Goal: Task Accomplishment & Management: Use online tool/utility

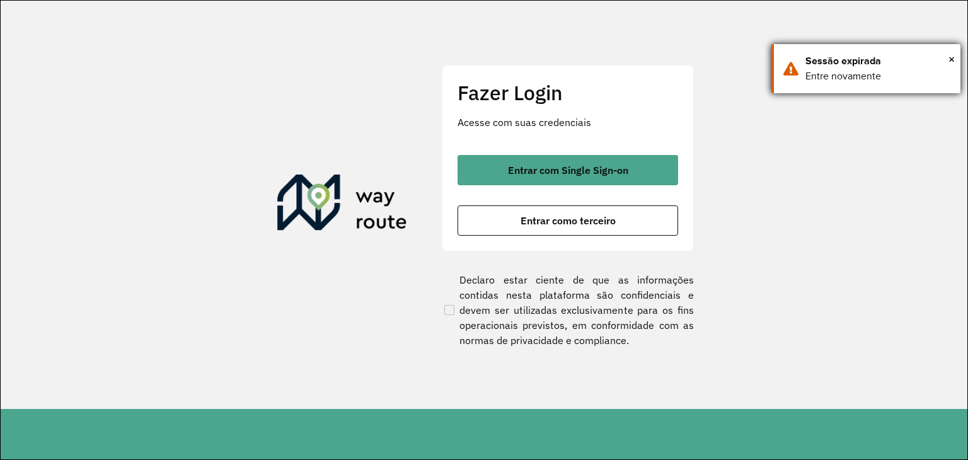
click at [917, 66] on div "Sessão expirada" at bounding box center [878, 61] width 146 height 15
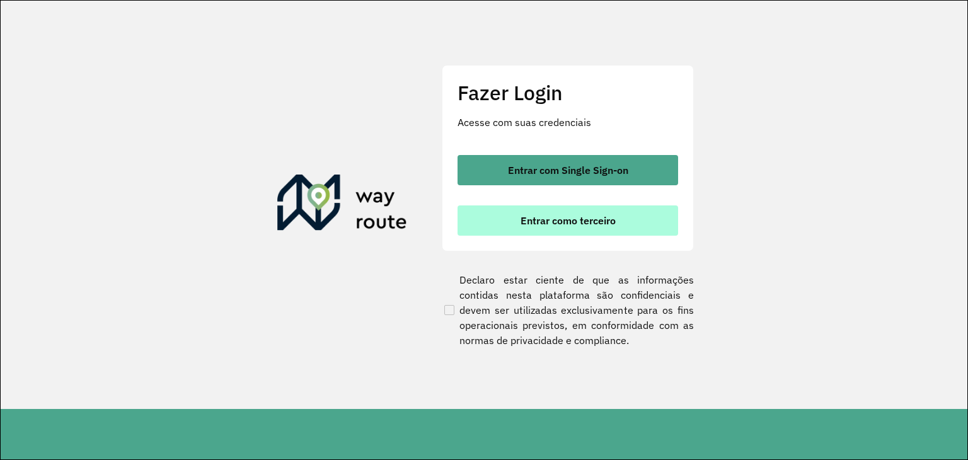
click at [560, 227] on button "Entrar como terceiro" at bounding box center [567, 220] width 221 height 30
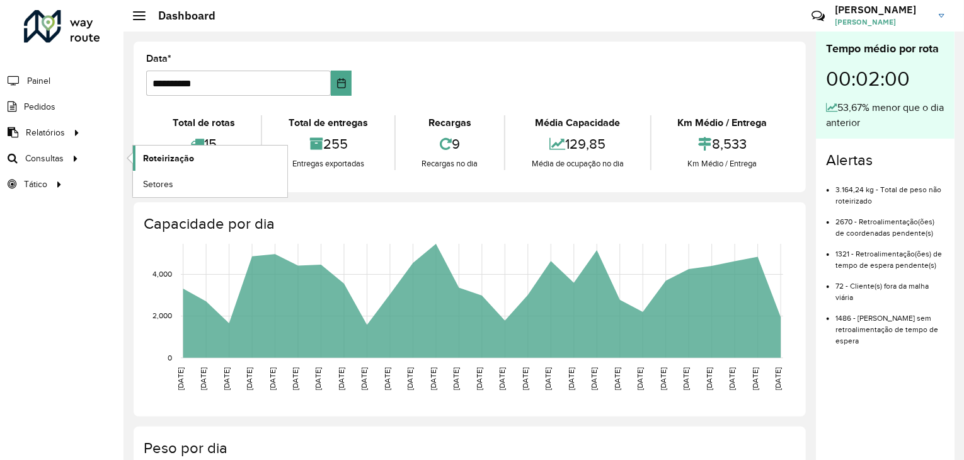
click at [173, 152] on span "Roteirização" at bounding box center [168, 158] width 51 height 13
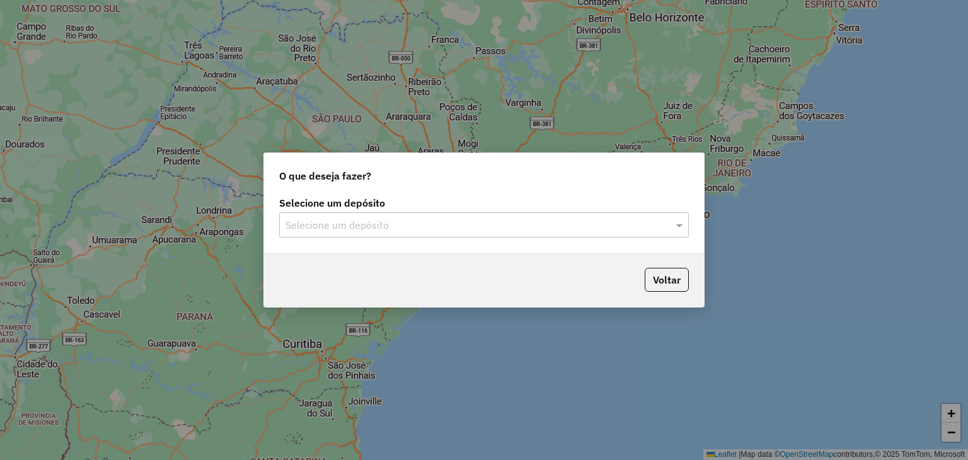
click at [485, 230] on input "text" at bounding box center [471, 225] width 372 height 15
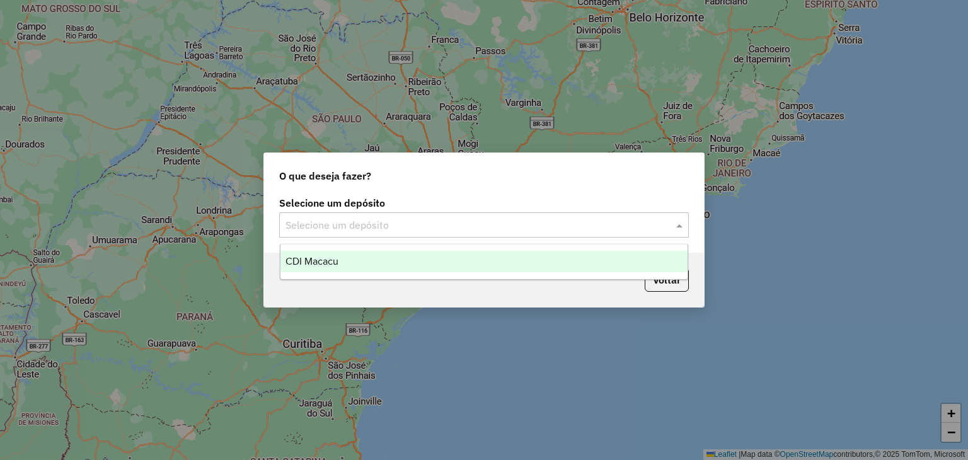
click at [370, 265] on div "CDI Macacu" at bounding box center [484, 261] width 408 height 21
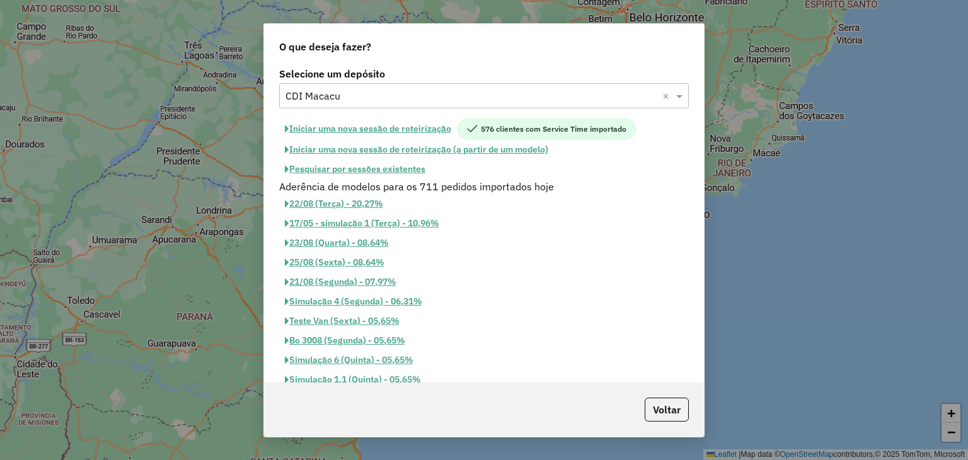
click at [362, 173] on button "Pesquisar por sessões existentes" at bounding box center [355, 169] width 152 height 20
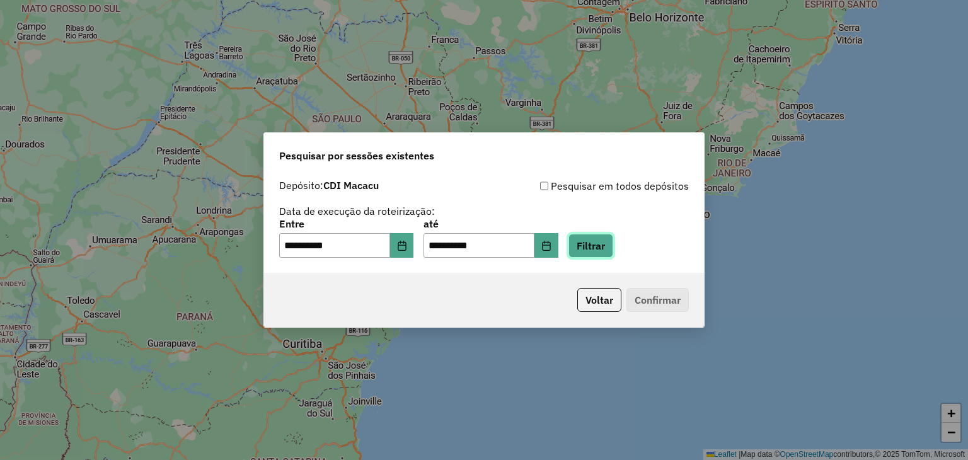
click at [613, 252] on button "Filtrar" at bounding box center [590, 246] width 45 height 24
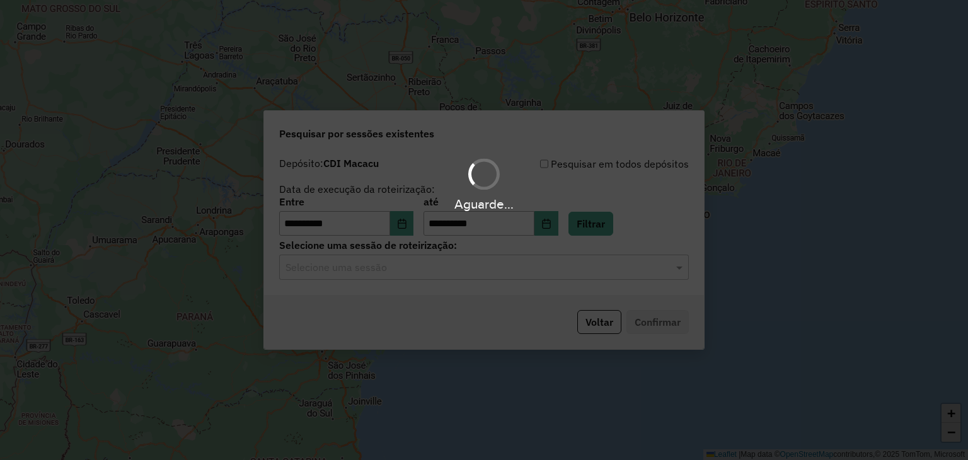
click at [381, 268] on div "Aguarde..." at bounding box center [484, 230] width 968 height 460
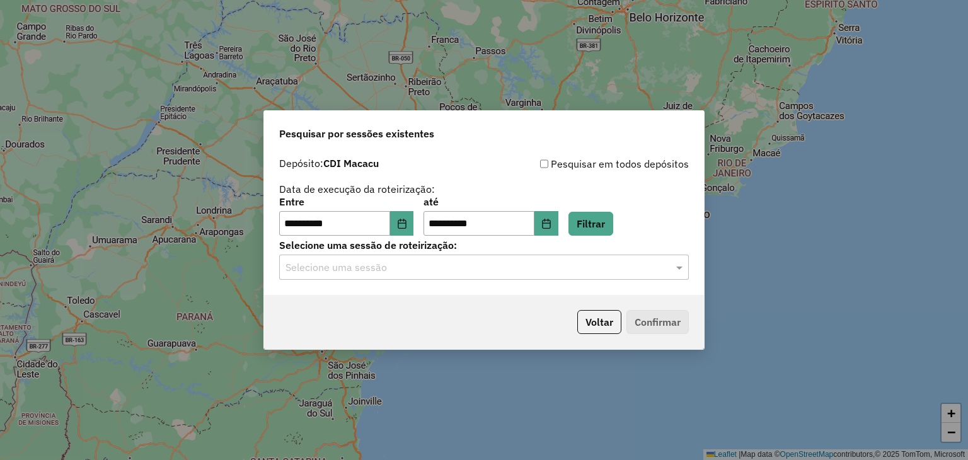
click at [381, 268] on input "text" at bounding box center [471, 267] width 372 height 15
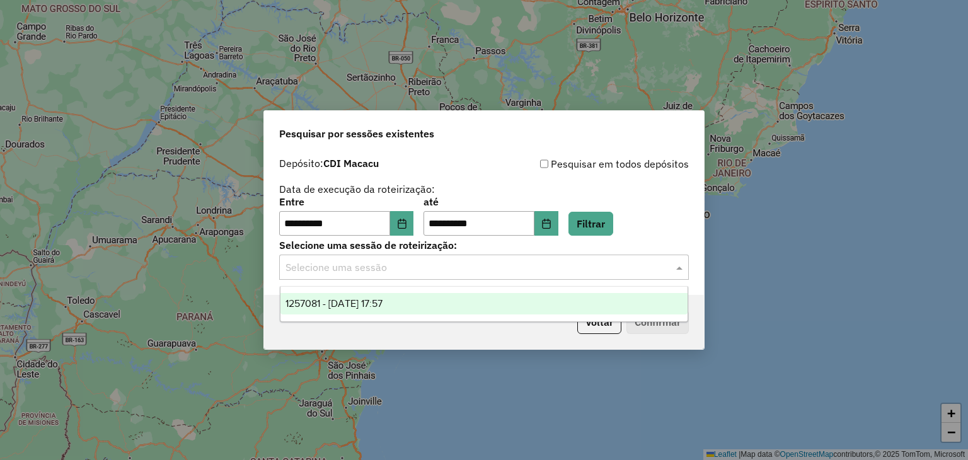
click at [382, 304] on span "1257081 - 01/09/2025 17:57" at bounding box center [333, 303] width 97 height 11
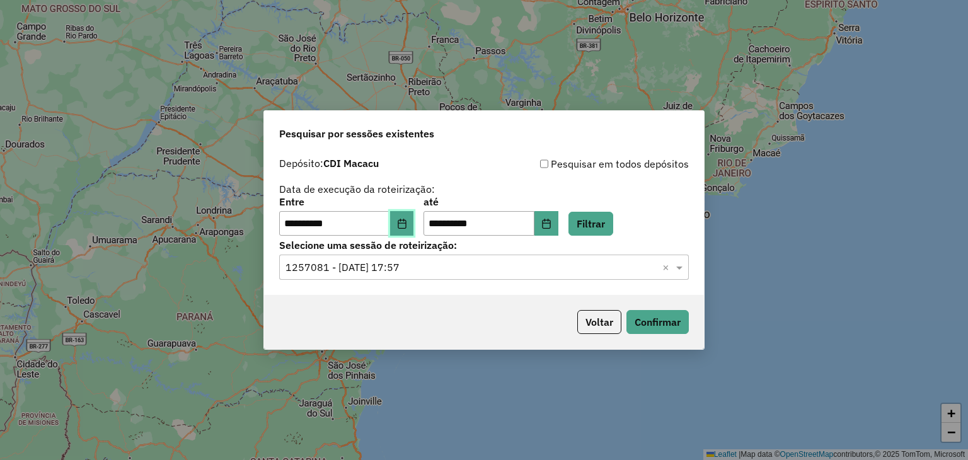
click at [401, 217] on button "Choose Date" at bounding box center [402, 223] width 24 height 25
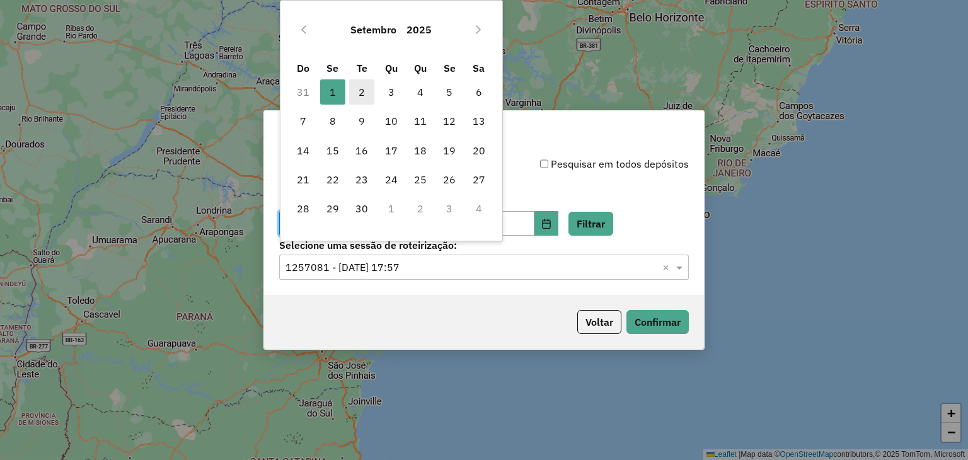
click at [370, 96] on span "2" at bounding box center [361, 91] width 25 height 25
type input "**********"
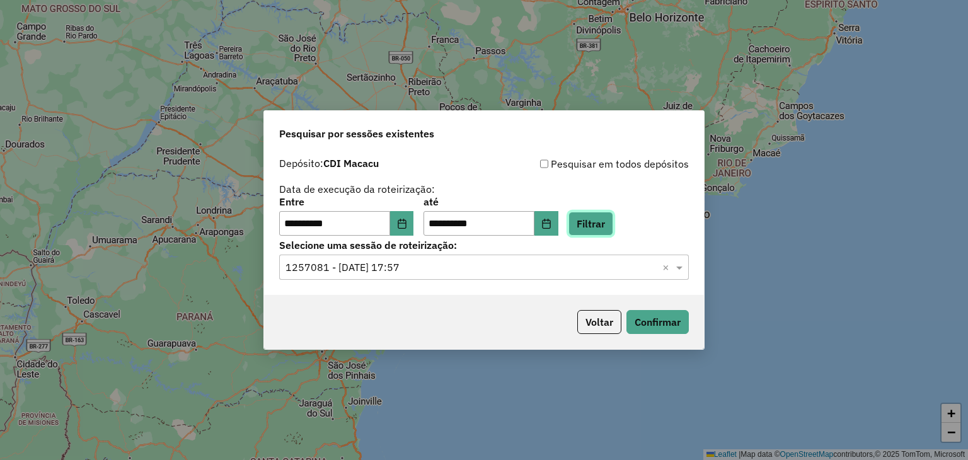
click at [589, 225] on button "Filtrar" at bounding box center [590, 224] width 45 height 24
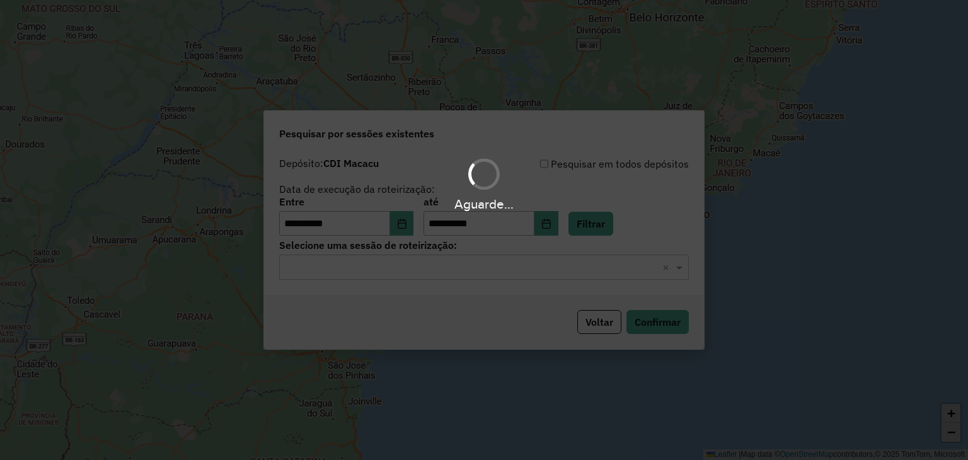
click at [483, 264] on input "text" at bounding box center [471, 267] width 372 height 15
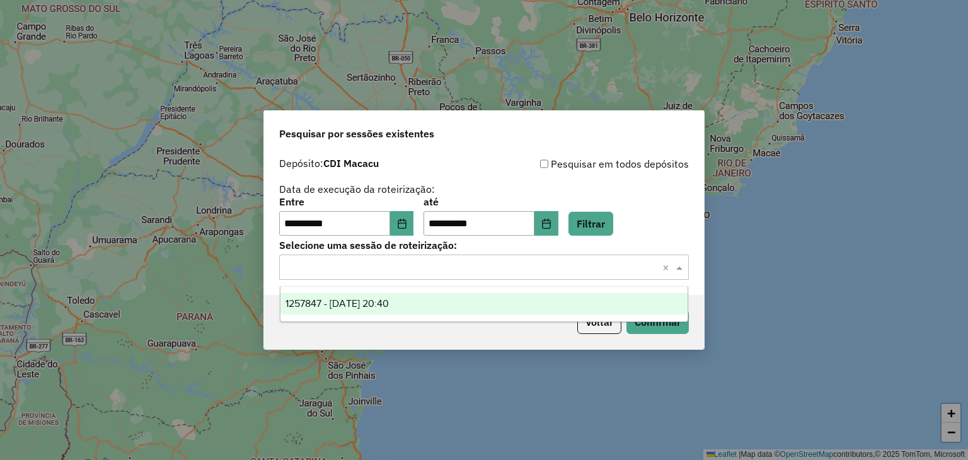
drag, startPoint x: 444, startPoint y: 295, endPoint x: 454, endPoint y: 297, distance: 10.3
click at [444, 295] on div "1257847 - 02/09/2025 20:40" at bounding box center [484, 303] width 408 height 21
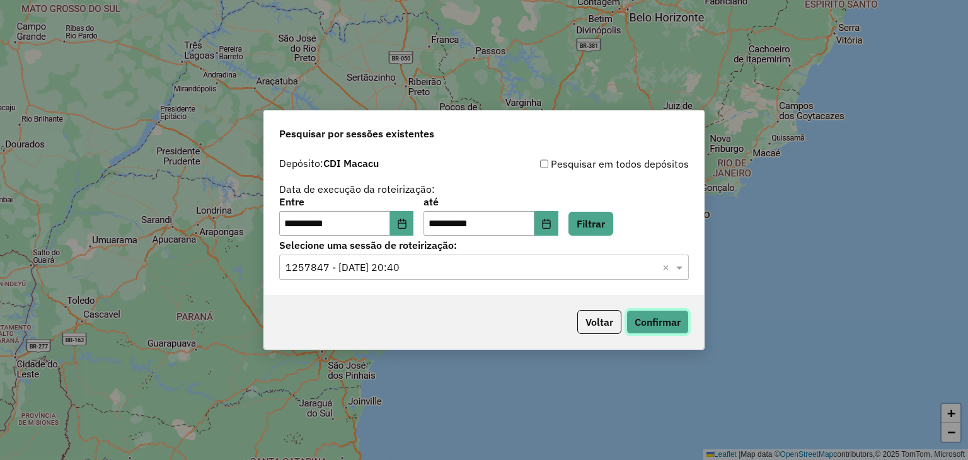
click at [672, 320] on button "Confirmar" at bounding box center [657, 322] width 62 height 24
click at [965, 113] on div "**********" at bounding box center [484, 230] width 968 height 460
click at [639, 316] on button "Confirmar" at bounding box center [657, 322] width 62 height 24
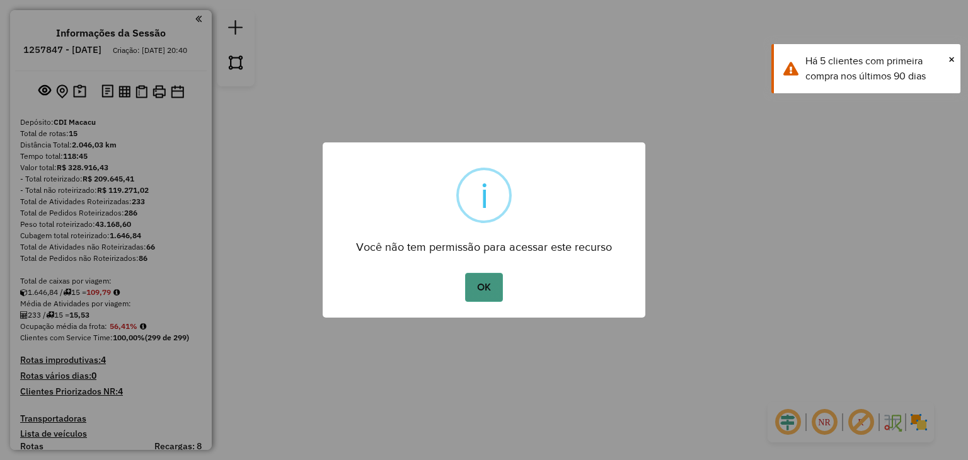
click at [467, 290] on button "OK" at bounding box center [483, 287] width 37 height 29
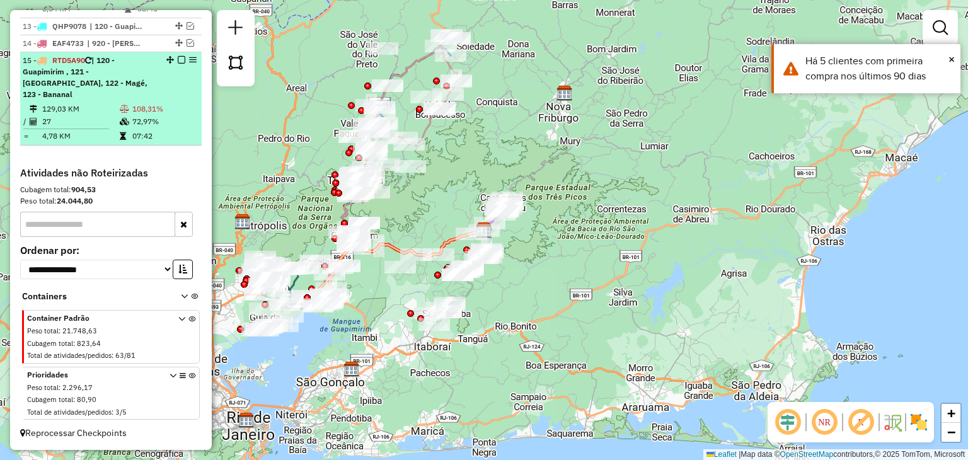
scroll to position [1121, 0]
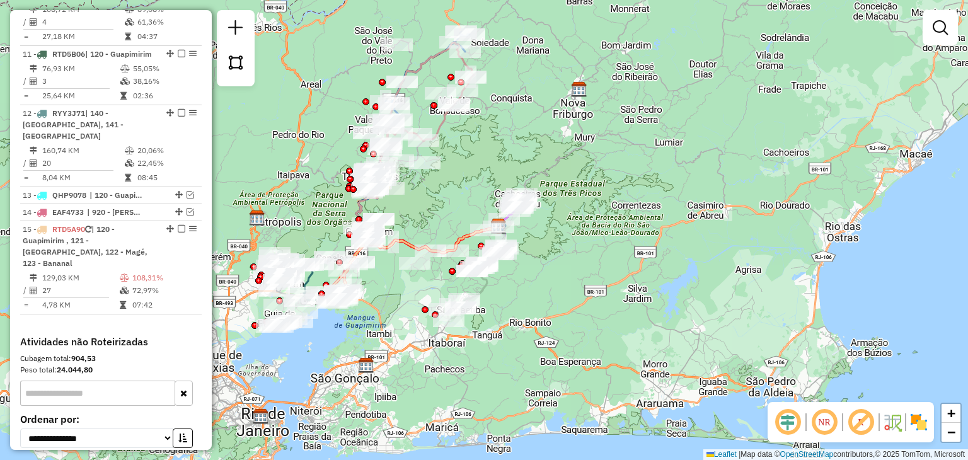
drag, startPoint x: 416, startPoint y: 212, endPoint x: 432, endPoint y: 208, distance: 15.6
click at [432, 208] on div "Janela de atendimento Grade de atendimento Capacidade Transportadoras Veículos …" at bounding box center [484, 230] width 968 height 460
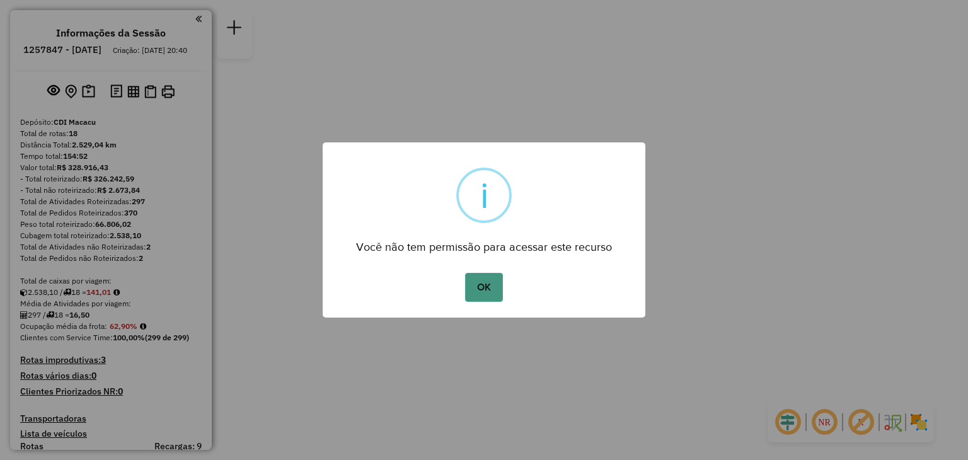
click at [491, 298] on button "OK" at bounding box center [483, 287] width 37 height 29
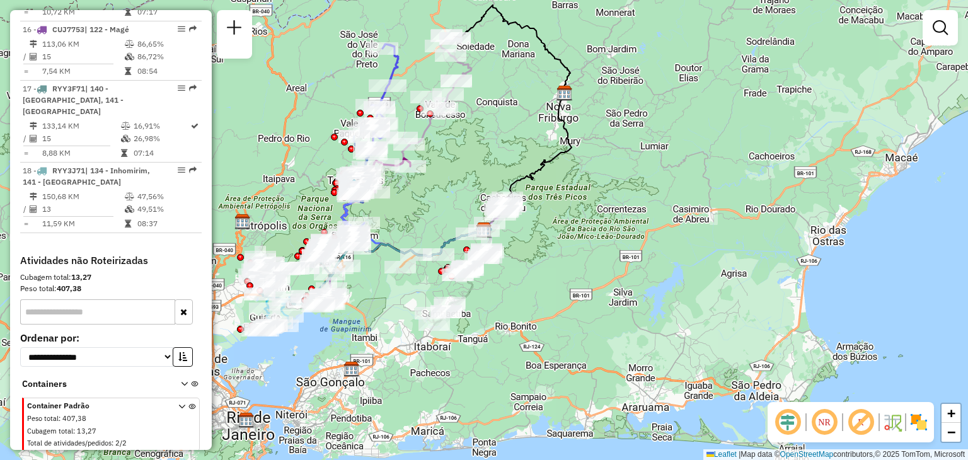
scroll to position [1586, 0]
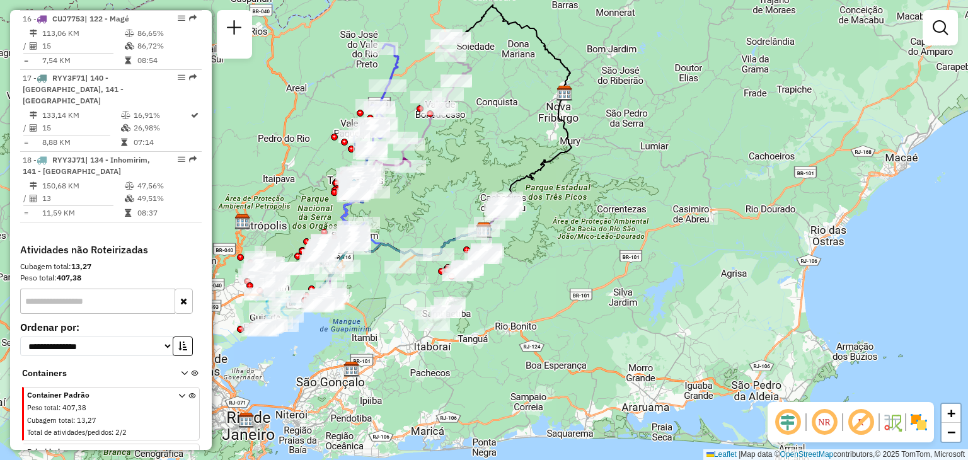
click at [967, 212] on div "Janela de atendimento Grade de atendimento Capacidade Transportadoras Veículos …" at bounding box center [484, 230] width 968 height 460
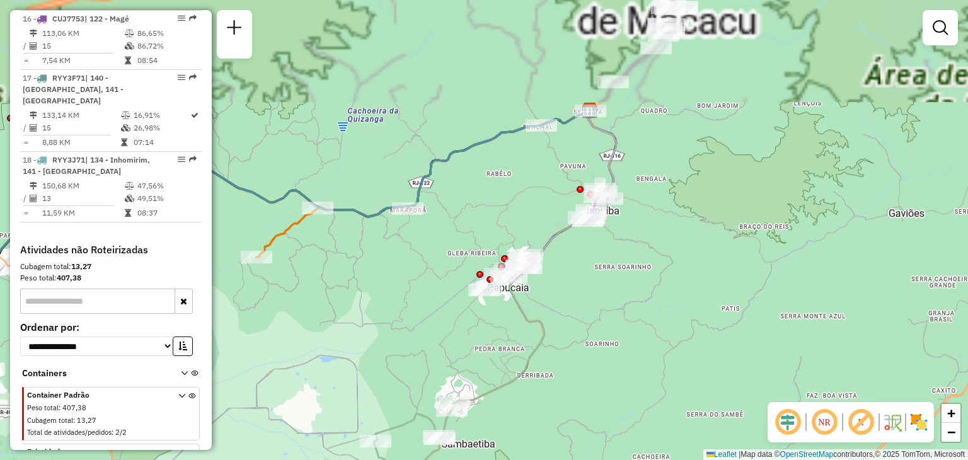
drag, startPoint x: 588, startPoint y: 336, endPoint x: 587, endPoint y: 364, distance: 28.4
click at [583, 399] on div "Janela de atendimento Grade de atendimento Capacidade Transportadoras Veículos …" at bounding box center [484, 230] width 968 height 460
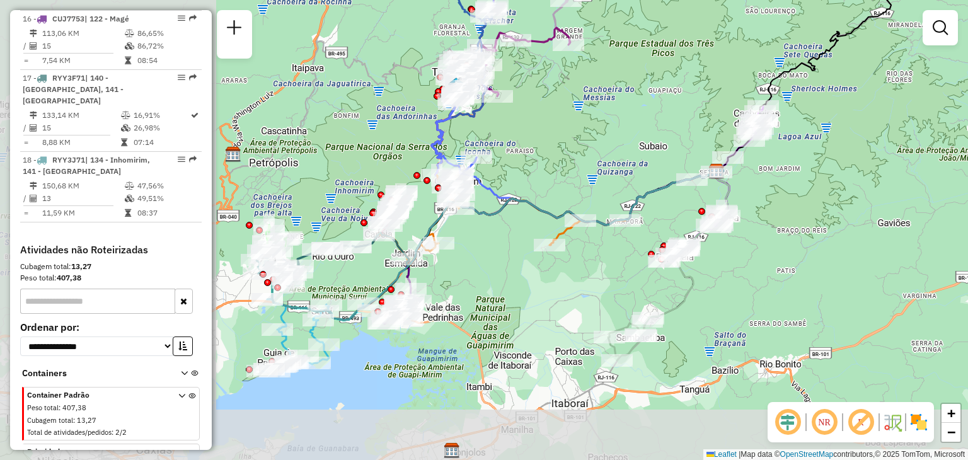
drag, startPoint x: 362, startPoint y: 318, endPoint x: 590, endPoint y: 260, distance: 235.3
click at [590, 260] on div "Janela de atendimento Grade de atendimento Capacidade Transportadoras Veículos …" at bounding box center [484, 230] width 968 height 460
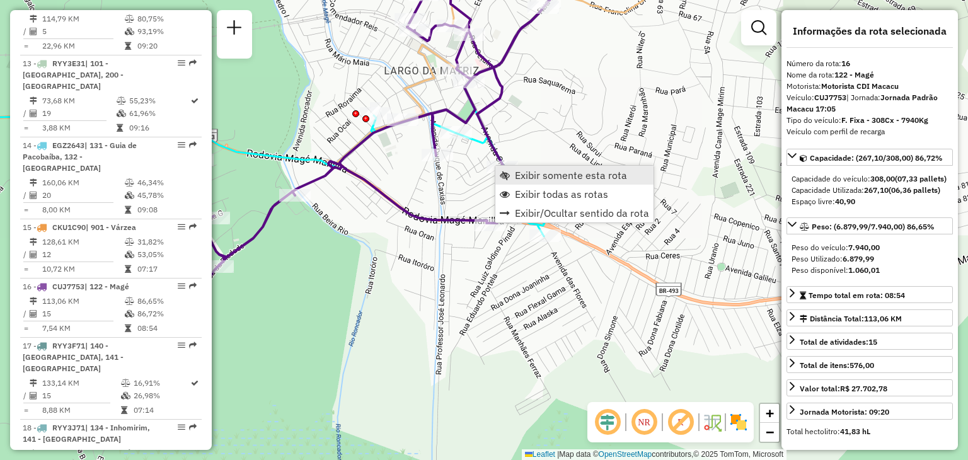
scroll to position [1550, 0]
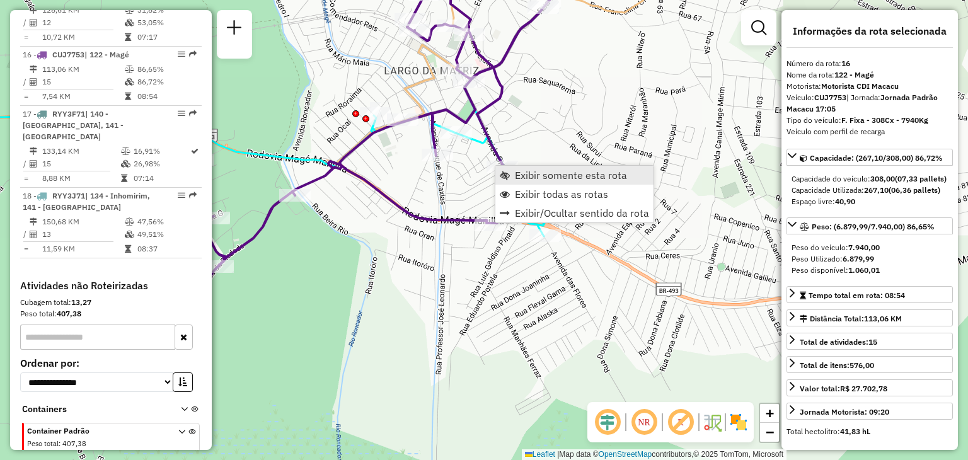
click at [520, 180] on span "Exibir somente esta rota" at bounding box center [571, 175] width 112 height 10
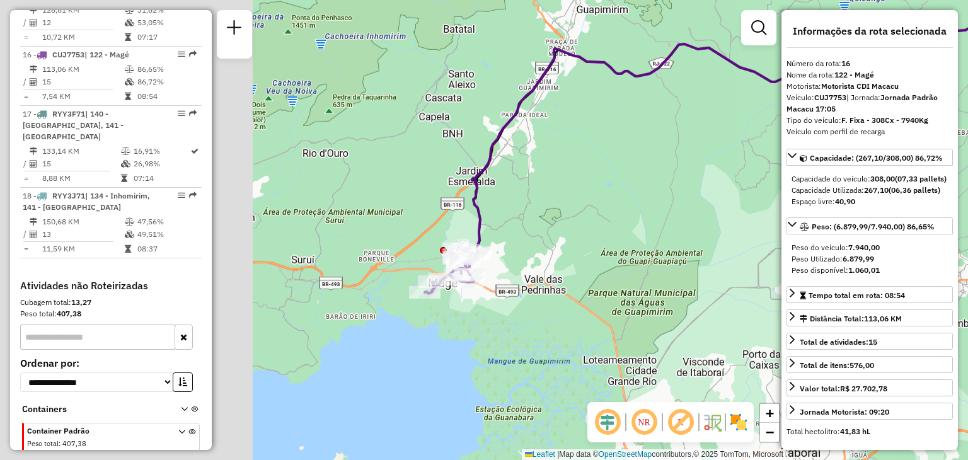
drag, startPoint x: 355, startPoint y: 194, endPoint x: 621, endPoint y: 100, distance: 281.4
click at [620, 101] on div "Janela de atendimento Grade de atendimento Capacidade Transportadoras Veículos …" at bounding box center [484, 230] width 968 height 460
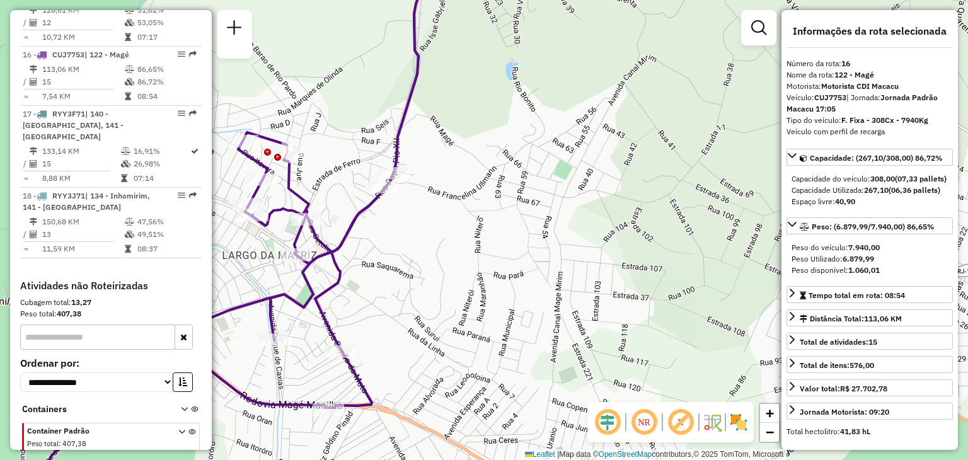
drag, startPoint x: 354, startPoint y: 274, endPoint x: 495, endPoint y: 285, distance: 141.0
click at [393, 285] on icon at bounding box center [187, 316] width 411 height 368
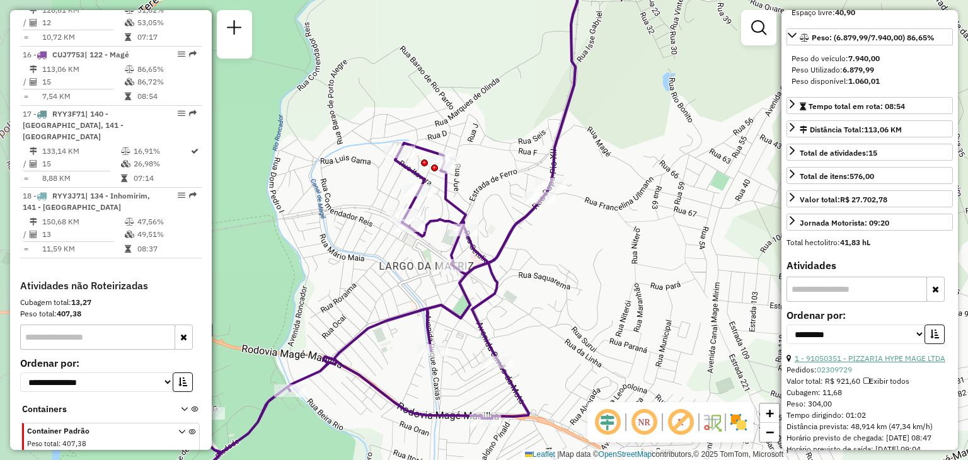
scroll to position [252, 0]
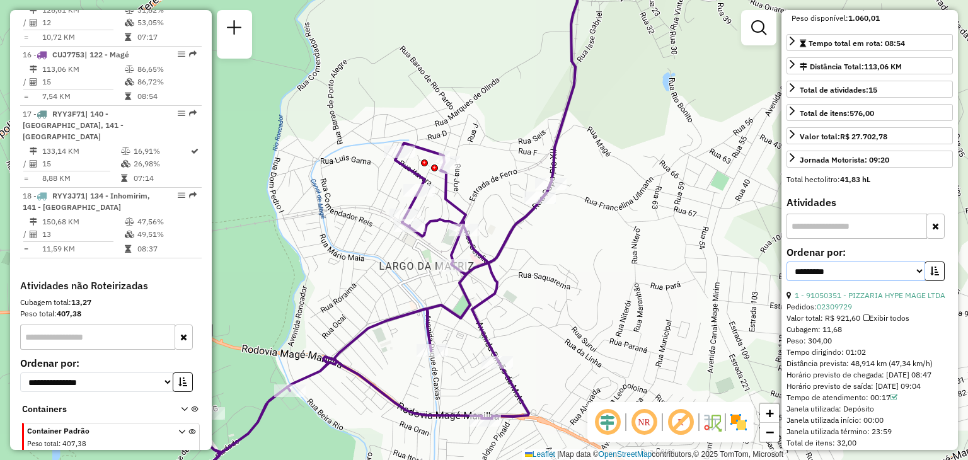
click at [851, 281] on select "**********" at bounding box center [855, 271] width 139 height 20
select select "*********"
click at [786, 281] on select "**********" at bounding box center [855, 271] width 139 height 20
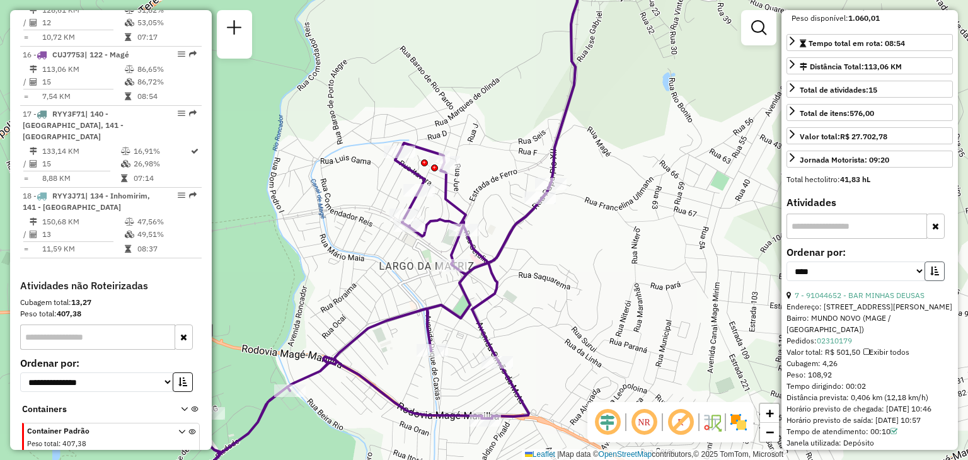
click at [931, 275] on icon "button" at bounding box center [934, 271] width 9 height 9
click at [945, 290] on div "**********" at bounding box center [869, 269] width 166 height 42
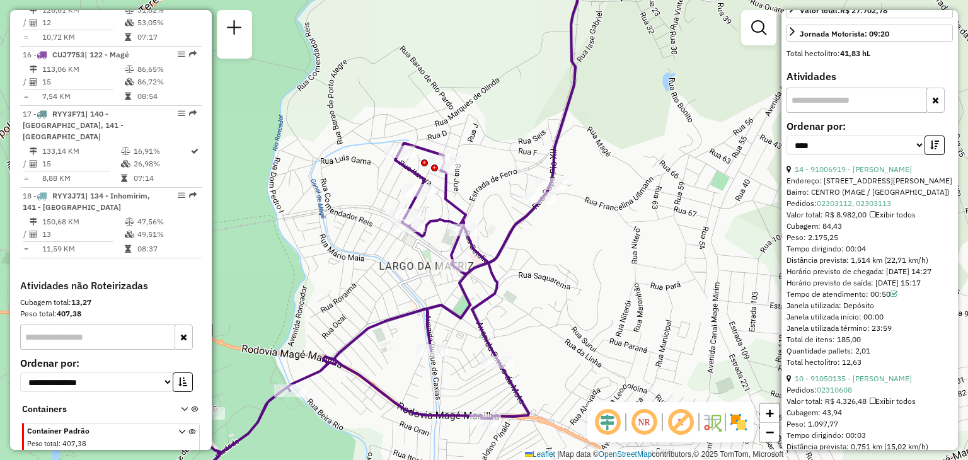
scroll to position [441, 0]
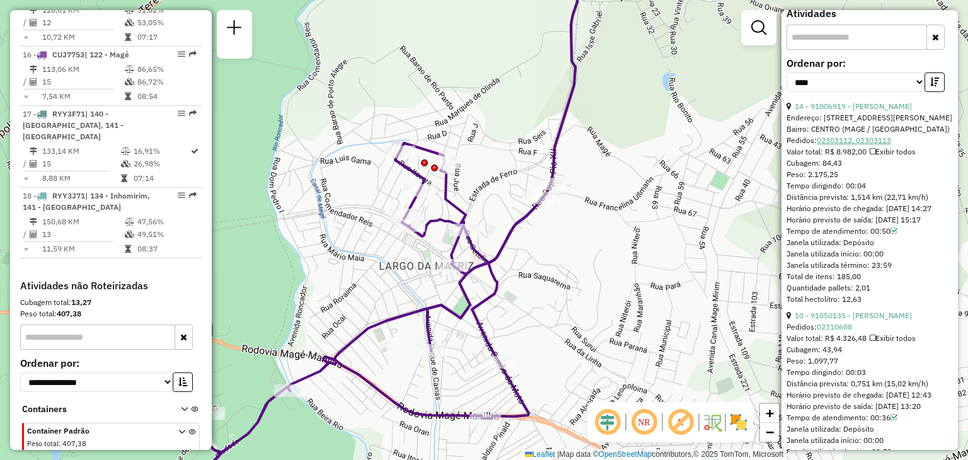
click at [842, 145] on link "02303112, 02303113" at bounding box center [854, 139] width 74 height 9
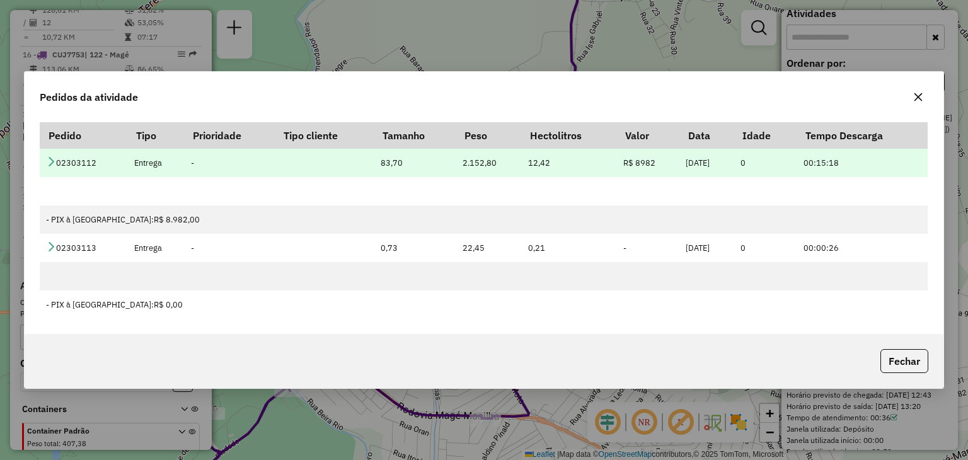
click at [55, 159] on icon at bounding box center [51, 161] width 10 height 10
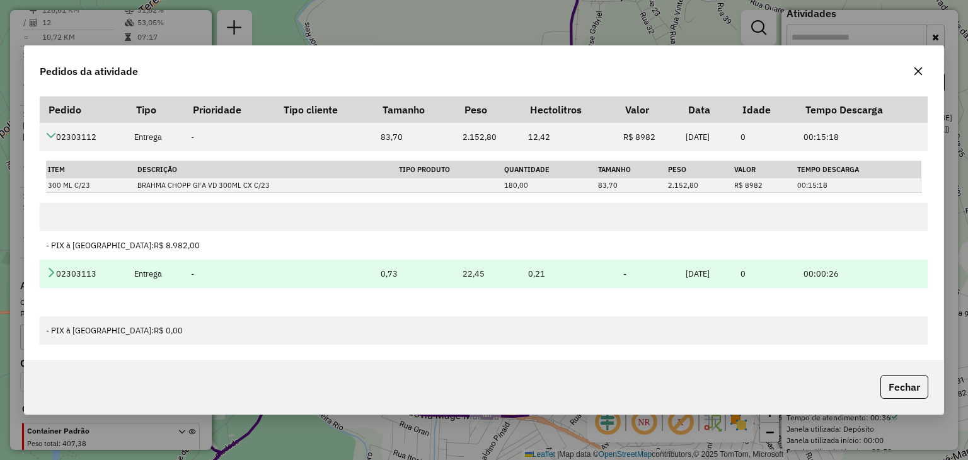
click at [50, 273] on icon at bounding box center [51, 272] width 10 height 10
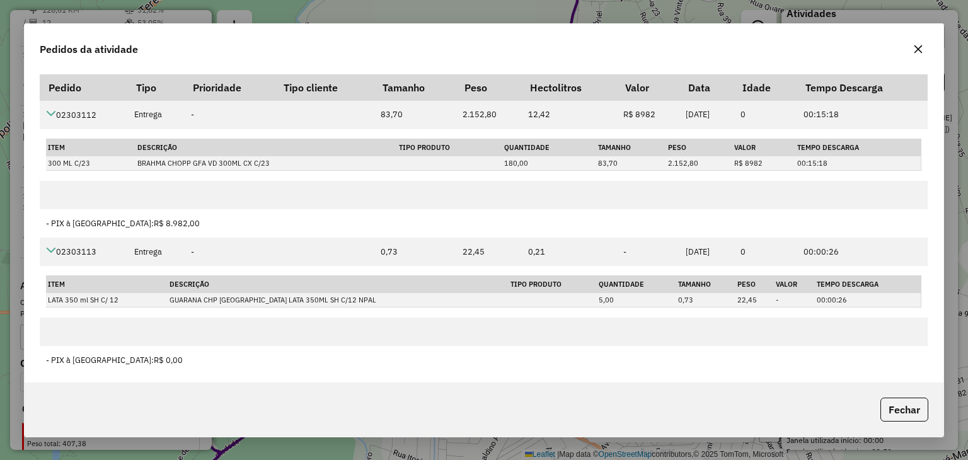
click at [920, 46] on icon "button" at bounding box center [918, 49] width 8 height 8
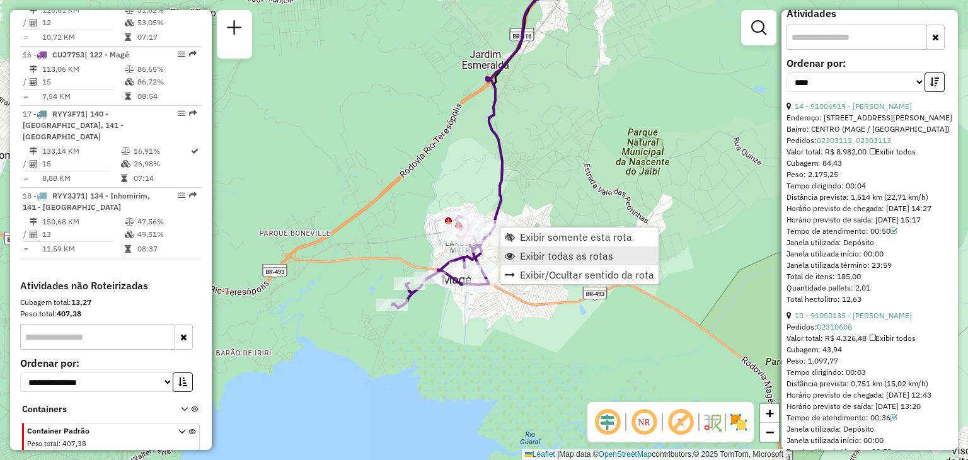
click at [522, 257] on span "Exibir todas as rotas" at bounding box center [566, 256] width 93 height 10
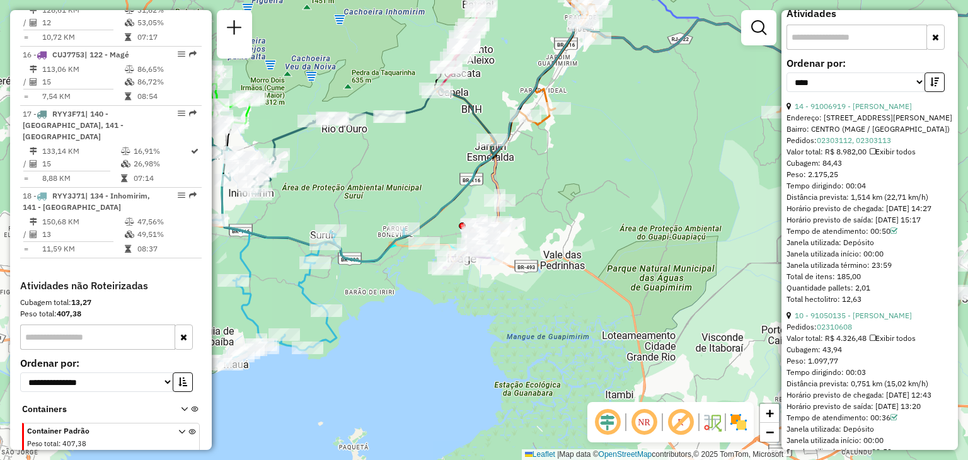
drag, startPoint x: 466, startPoint y: 135, endPoint x: 443, endPoint y: 225, distance: 92.3
click at [443, 225] on div "Janela de atendimento Grade de atendimento Capacidade Transportadoras Veículos …" at bounding box center [484, 230] width 968 height 460
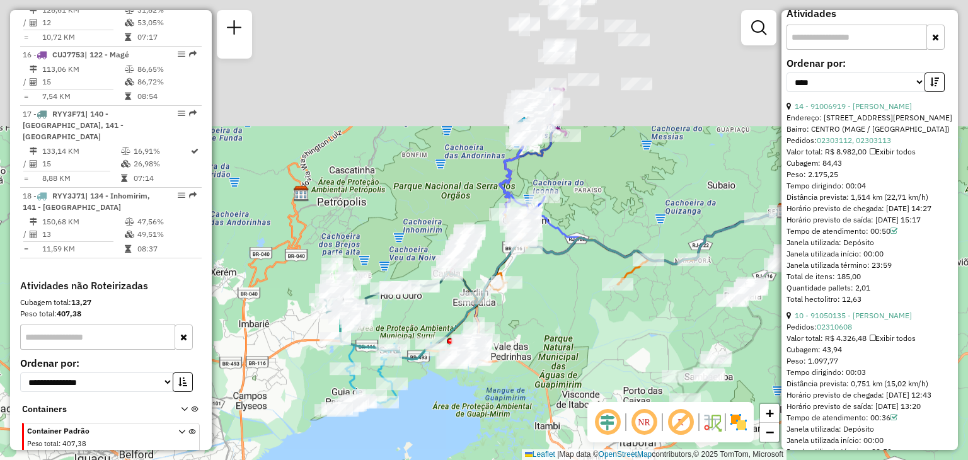
drag, startPoint x: 467, startPoint y: 88, endPoint x: 449, endPoint y: 214, distance: 126.8
click at [449, 203] on div "Janela de atendimento Grade de atendimento Capacidade Transportadoras Veículos …" at bounding box center [484, 230] width 968 height 460
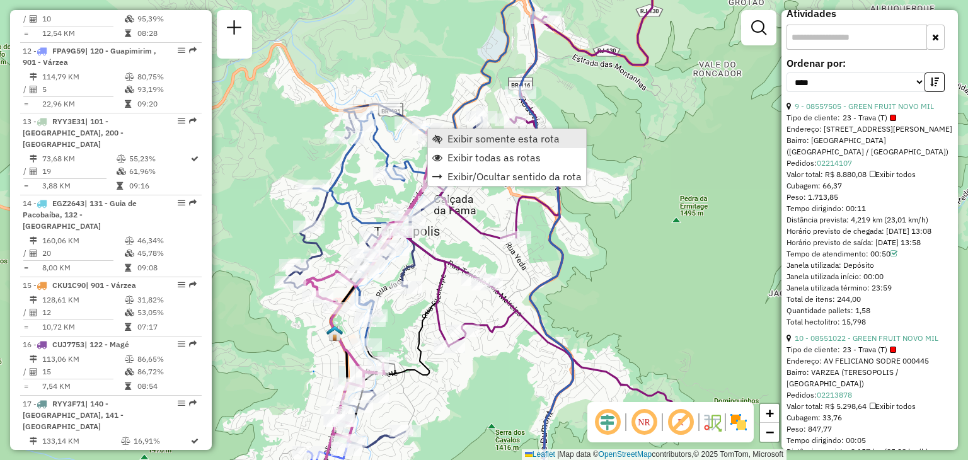
scroll to position [1210, 0]
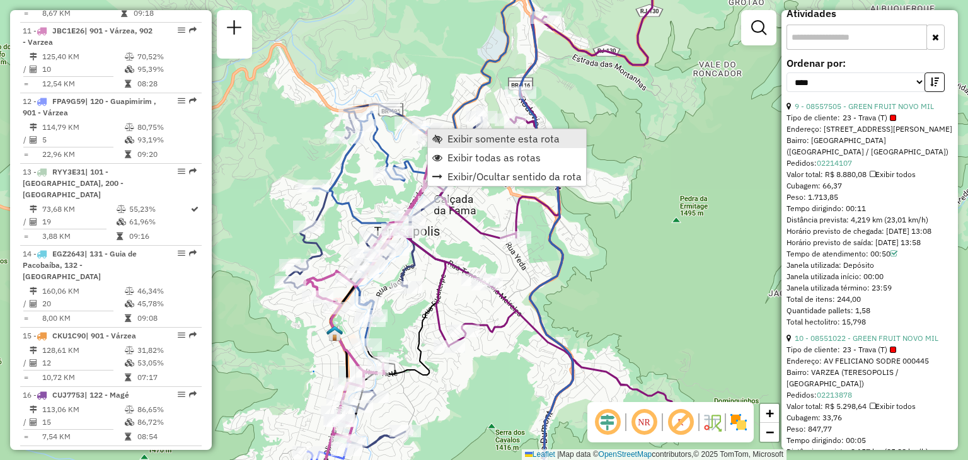
click at [449, 135] on span "Exibir somente esta rota" at bounding box center [503, 139] width 112 height 10
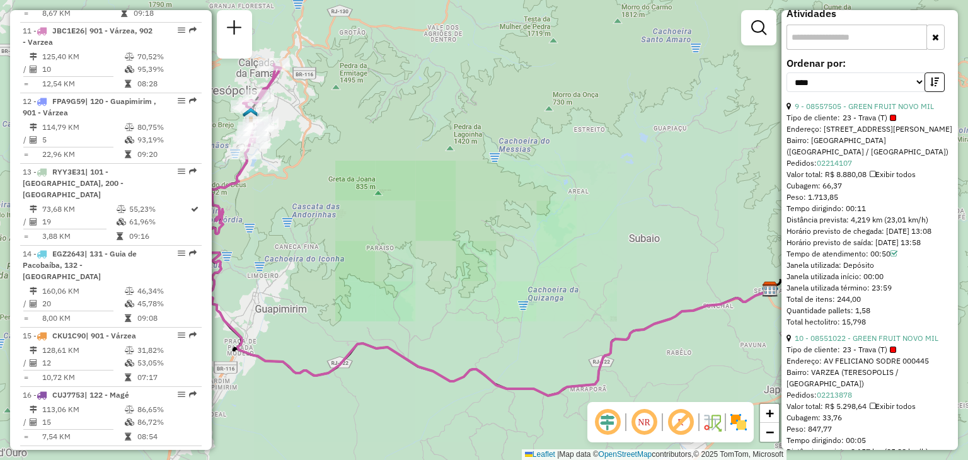
drag, startPoint x: 400, startPoint y: 233, endPoint x: 541, endPoint y: 283, distance: 149.6
click at [539, 289] on div "Janela de atendimento Grade de atendimento Capacidade Transportadoras Veículos …" at bounding box center [484, 230] width 968 height 460
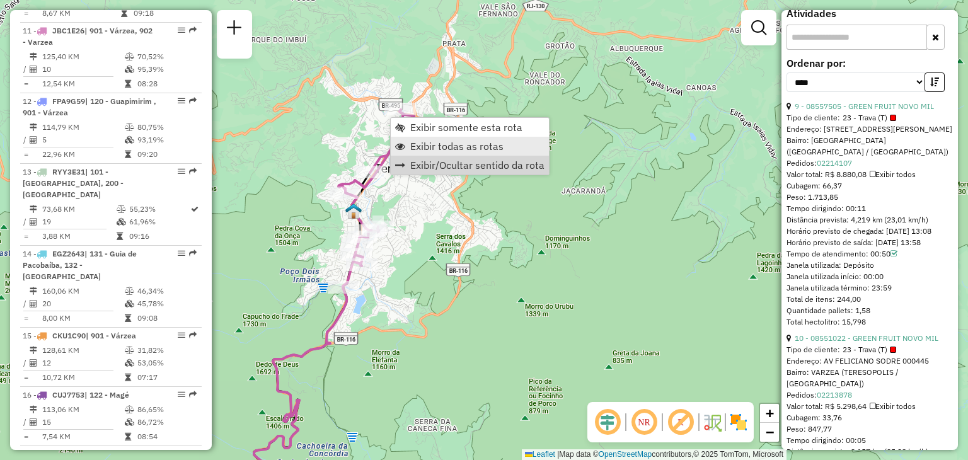
click at [434, 151] on span "Exibir todas as rotas" at bounding box center [456, 146] width 93 height 10
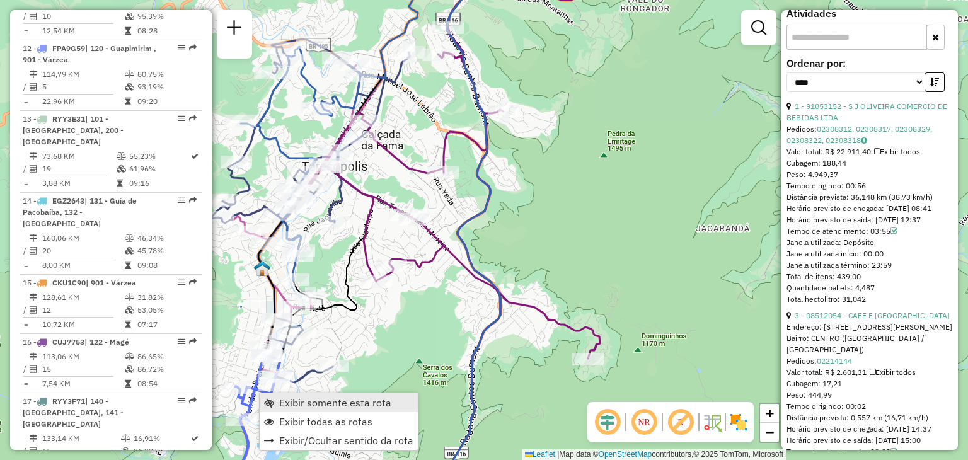
scroll to position [1280, 0]
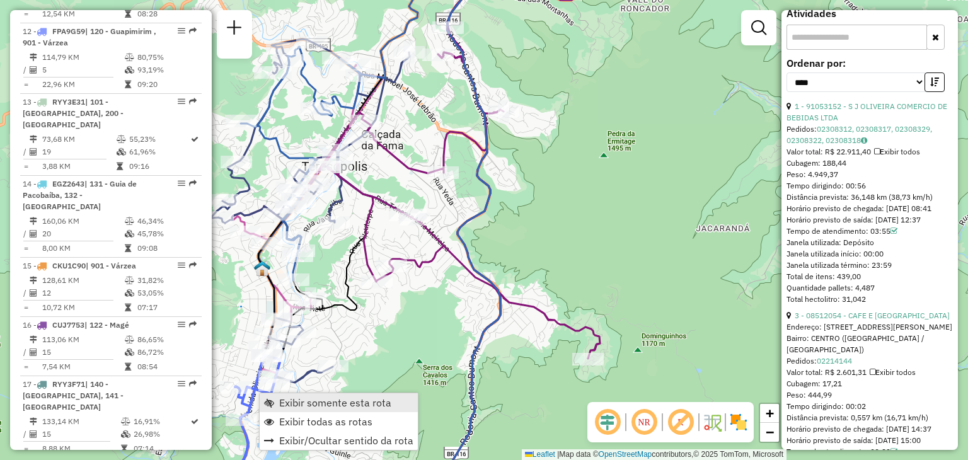
click at [307, 398] on span "Exibir somente esta rota" at bounding box center [335, 403] width 112 height 10
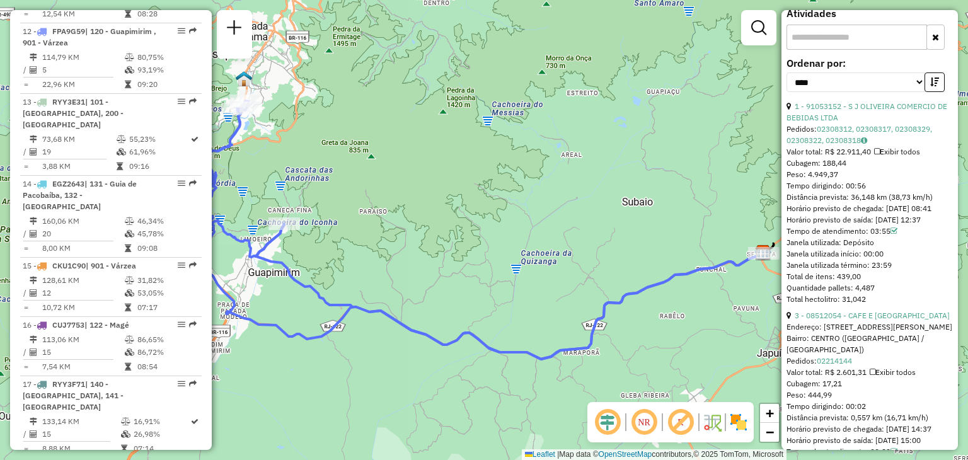
drag, startPoint x: 439, startPoint y: 197, endPoint x: 552, endPoint y: 221, distance: 115.8
click at [551, 221] on div "Janela de atendimento Grade de atendimento Capacidade Transportadoras Veículos …" at bounding box center [484, 230] width 968 height 460
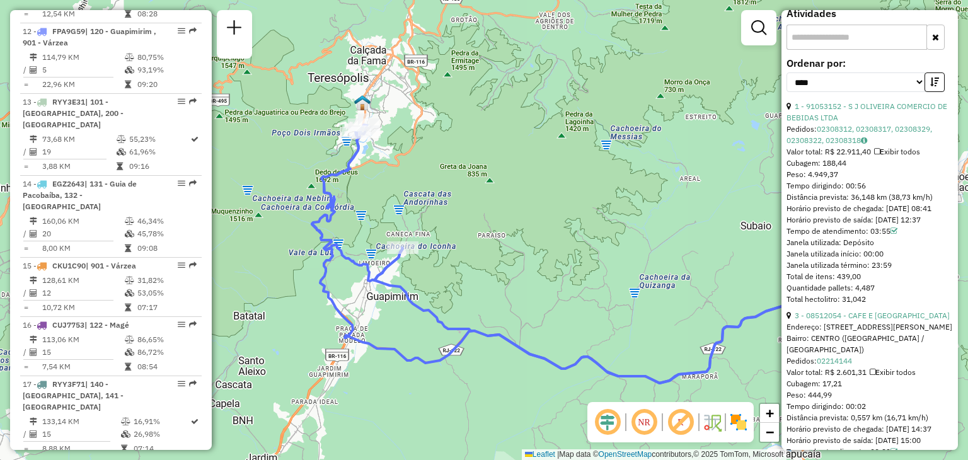
scroll to position [189, 0]
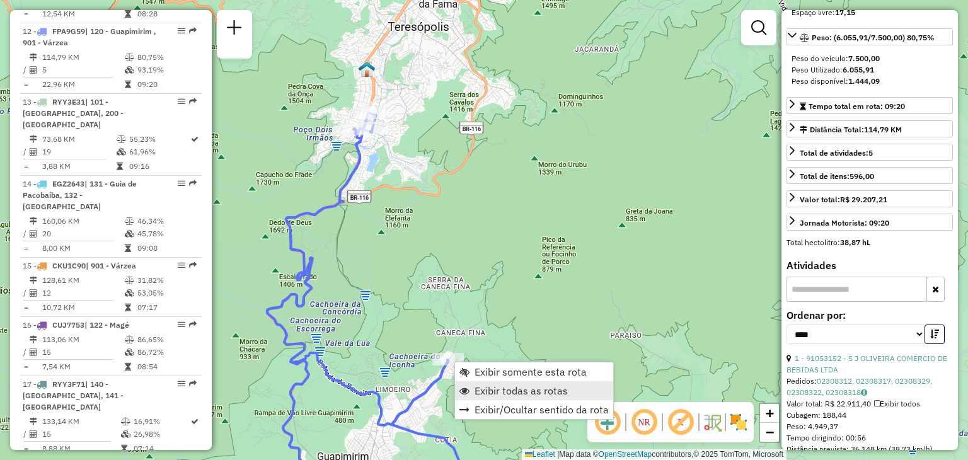
click at [486, 386] on span "Exibir todas as rotas" at bounding box center [520, 391] width 93 height 10
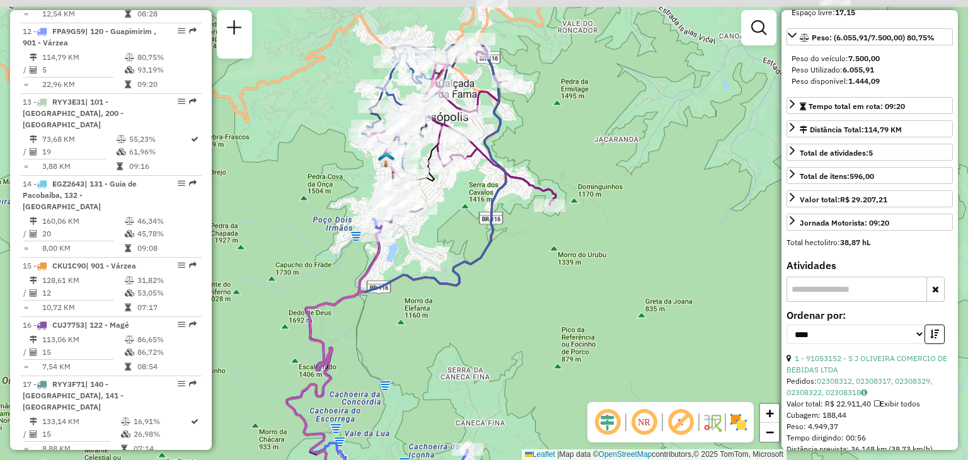
drag, startPoint x: 484, startPoint y: 127, endPoint x: 535, endPoint y: 364, distance: 242.9
click at [535, 366] on div "Janela de atendimento Grade de atendimento Capacidade Transportadoras Veículos …" at bounding box center [484, 230] width 968 height 460
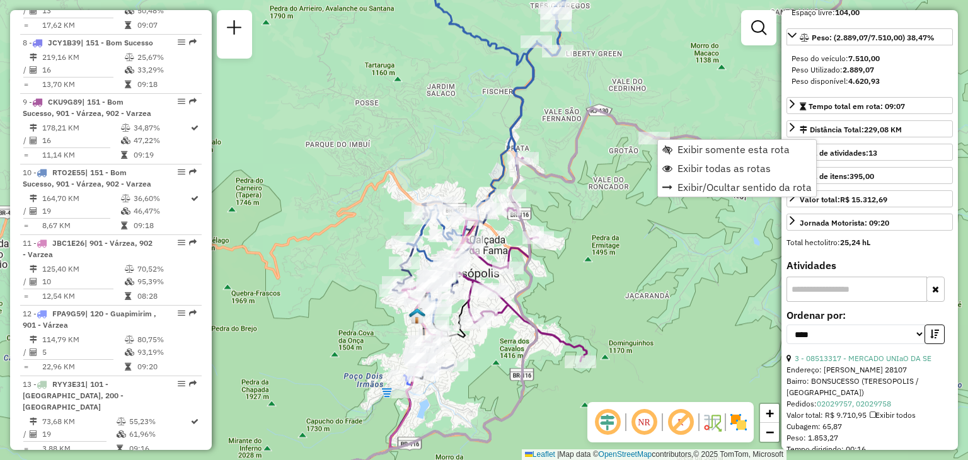
scroll to position [927, 0]
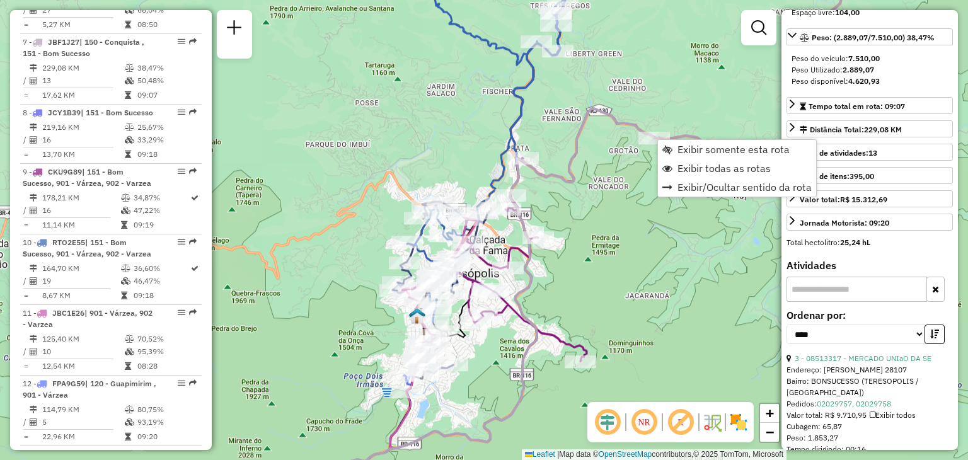
click at [657, 139] on hb-router-mapa "Exibir somente esta rota Exibir todas as rotas Exibir/Ocultar sentido da rota I…" at bounding box center [484, 230] width 968 height 460
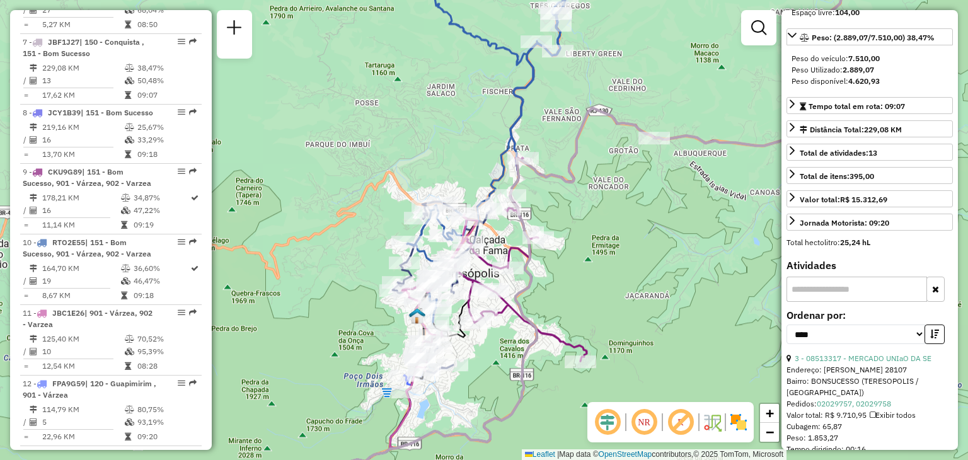
click at [600, 267] on div "Janela de atendimento Grade de atendimento Capacidade Transportadoras Veículos …" at bounding box center [484, 230] width 968 height 460
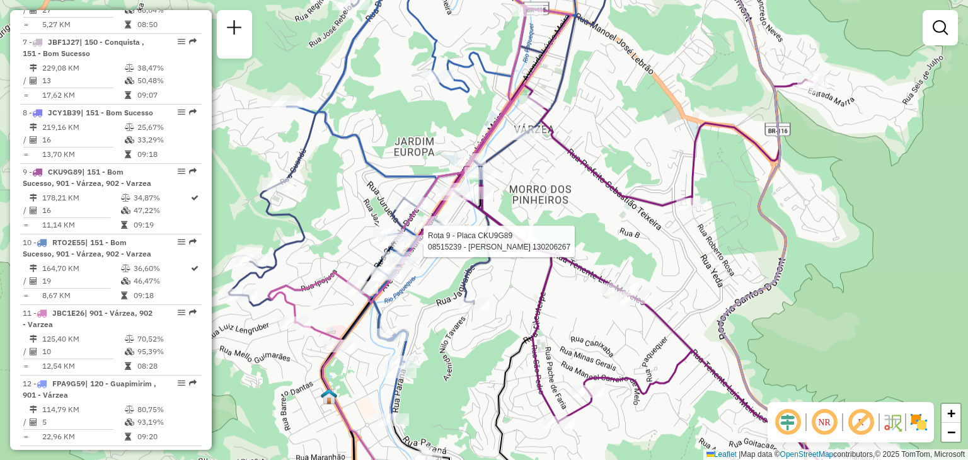
select select "*********"
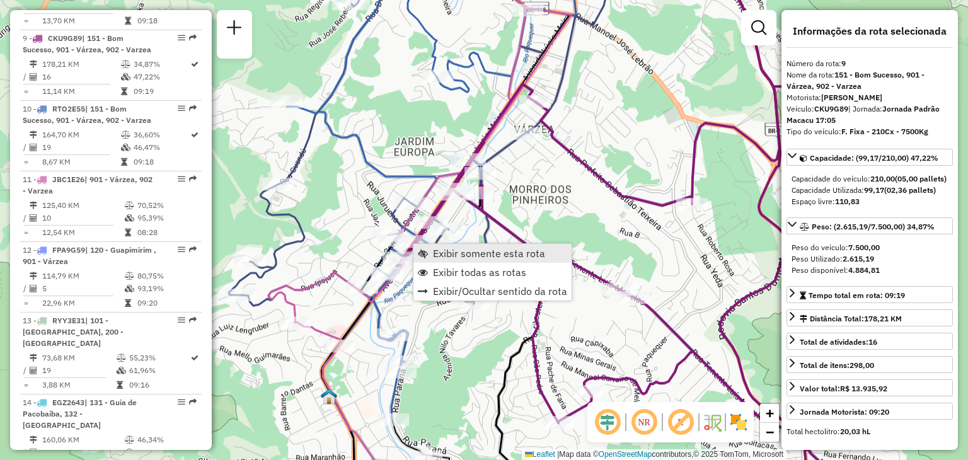
scroll to position [1069, 0]
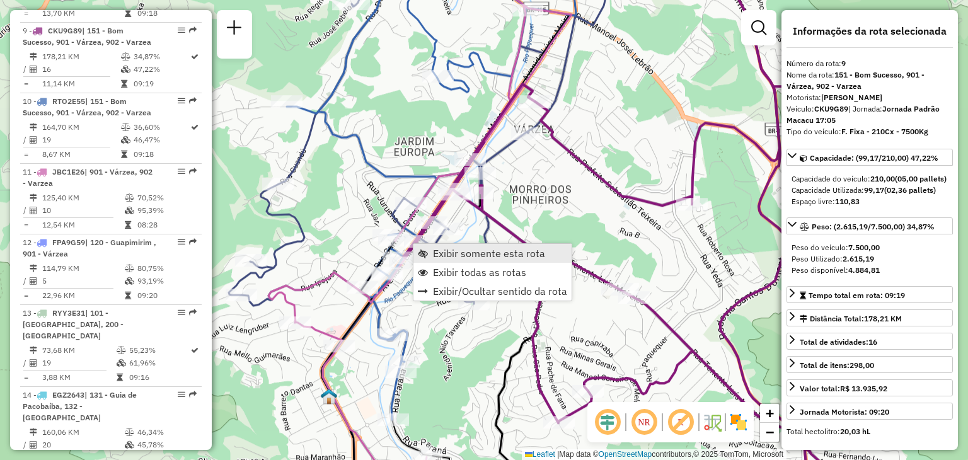
click at [439, 249] on span "Exibir somente esta rota" at bounding box center [489, 253] width 112 height 10
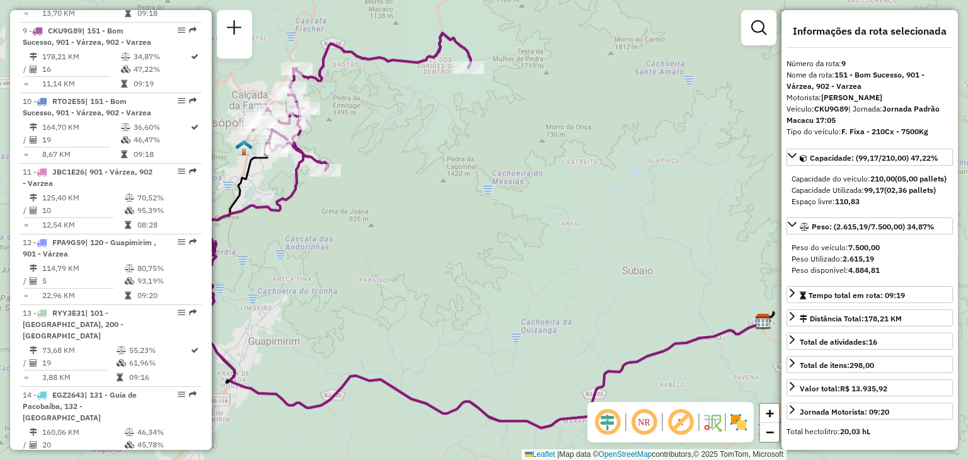
drag, startPoint x: 350, startPoint y: 240, endPoint x: 481, endPoint y: 328, distance: 157.4
click at [481, 328] on div "Janela de atendimento Grade de atendimento Capacidade Transportadoras Veículos …" at bounding box center [484, 230] width 968 height 460
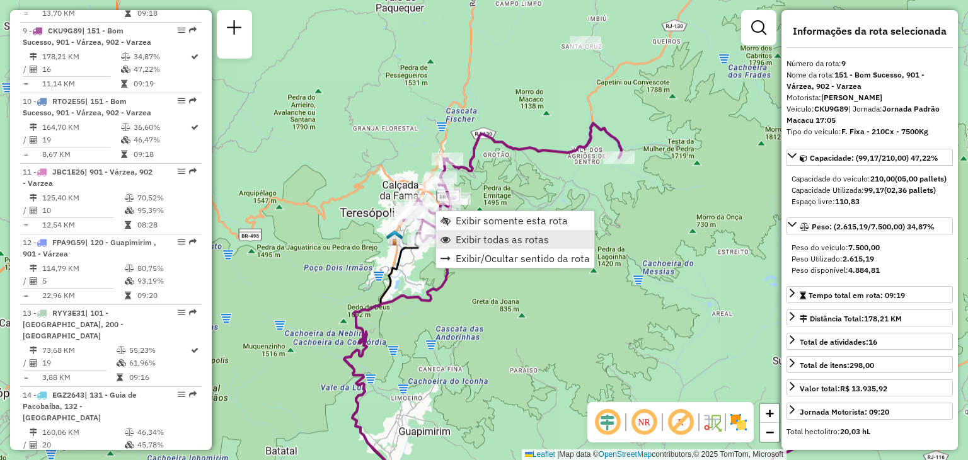
click at [474, 244] on span "Exibir todas as rotas" at bounding box center [502, 239] width 93 height 10
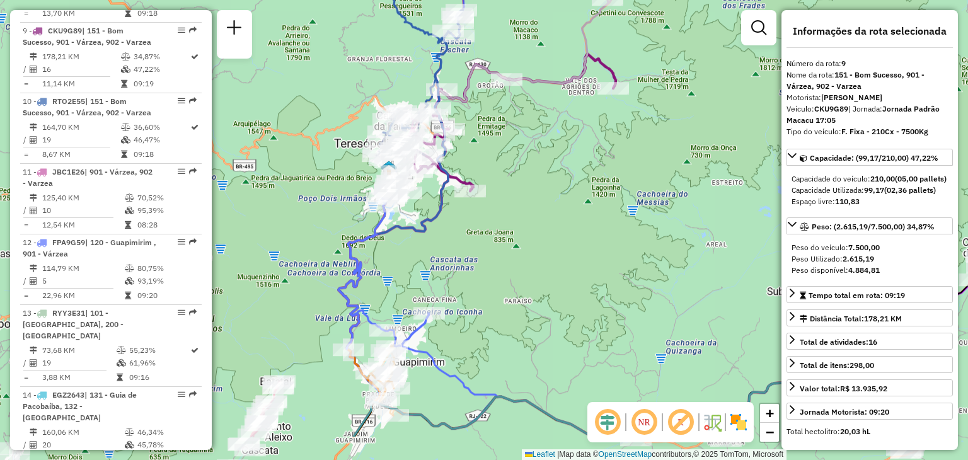
drag, startPoint x: 554, startPoint y: 327, endPoint x: 503, endPoint y: 298, distance: 58.7
click at [537, 172] on div "Janela de atendimento Grade de atendimento Capacidade Transportadoras Veículos …" at bounding box center [484, 230] width 968 height 460
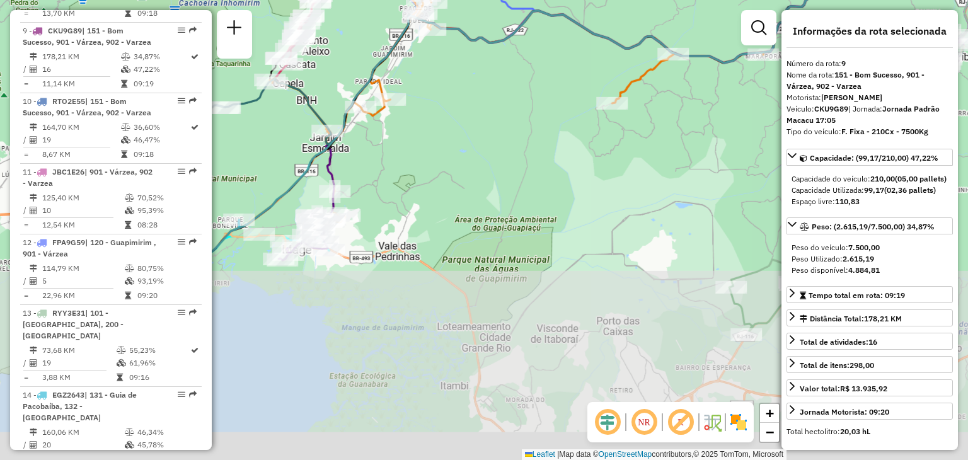
drag, startPoint x: 508, startPoint y: 358, endPoint x: 559, endPoint y: 88, distance: 275.7
click at [560, 101] on div "Janela de atendimento Grade de atendimento Capacidade Transportadoras Veículos …" at bounding box center [484, 230] width 968 height 460
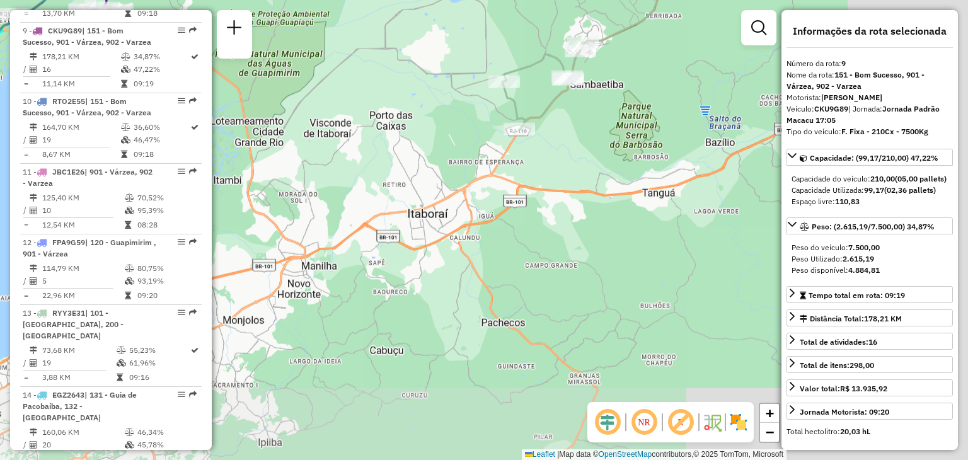
drag, startPoint x: 527, startPoint y: 224, endPoint x: 462, endPoint y: 215, distance: 64.9
click at [463, 215] on div "Janela de atendimento Grade de atendimento Capacidade Transportadoras Veículos …" at bounding box center [484, 230] width 968 height 460
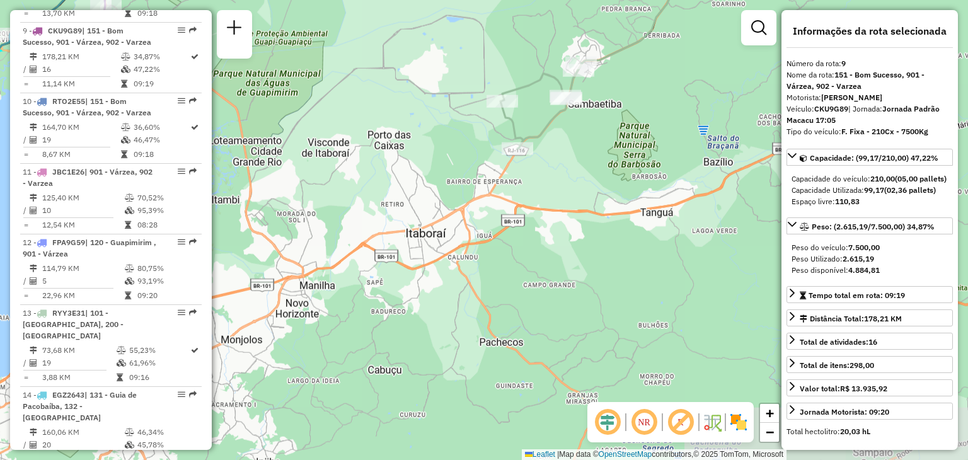
drag, startPoint x: 614, startPoint y: 181, endPoint x: 554, endPoint y: 369, distance: 196.5
click at [554, 370] on div "Janela de atendimento Grade de atendimento Capacidade Transportadoras Veículos …" at bounding box center [484, 230] width 968 height 460
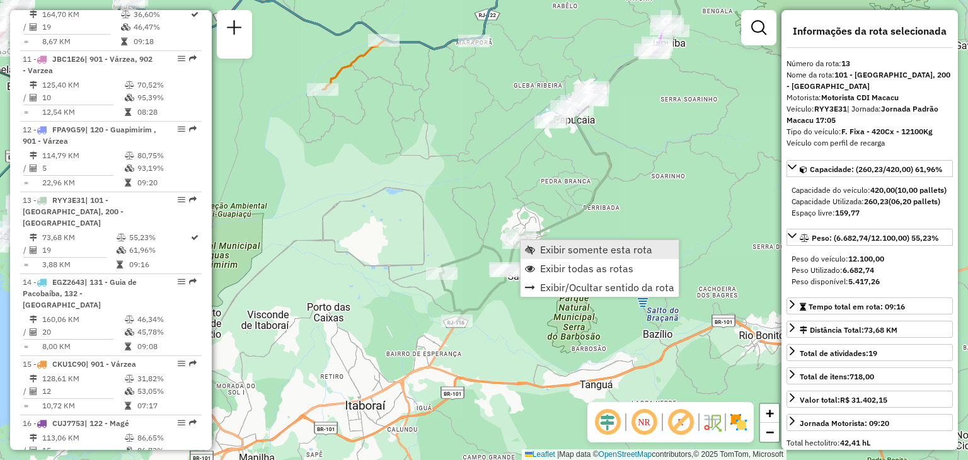
scroll to position [1350, 0]
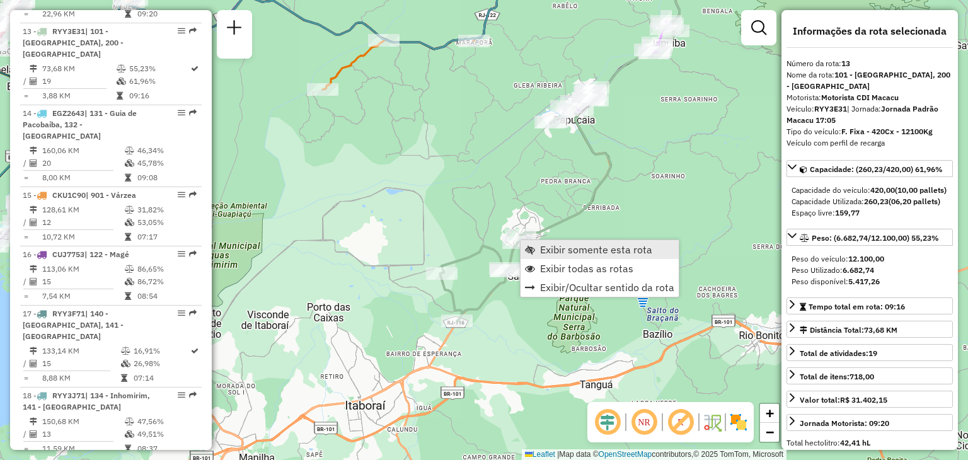
click at [562, 248] on span "Exibir somente esta rota" at bounding box center [596, 249] width 112 height 10
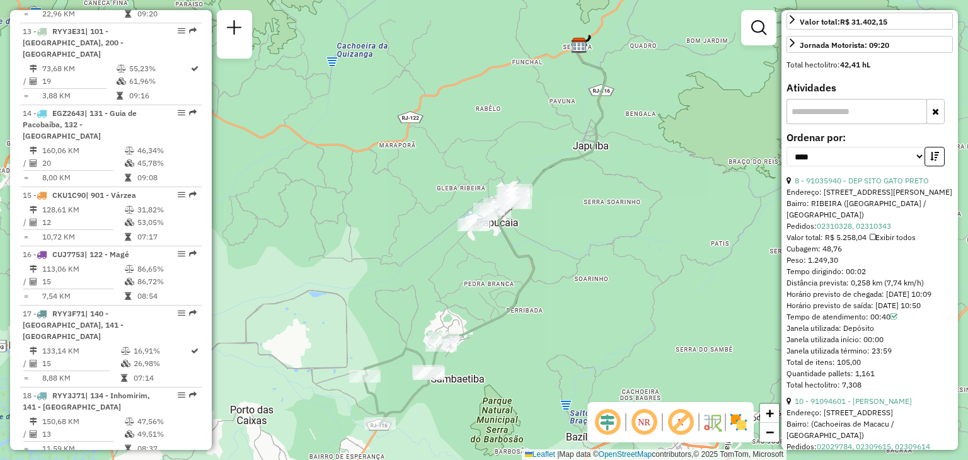
scroll to position [504, 0]
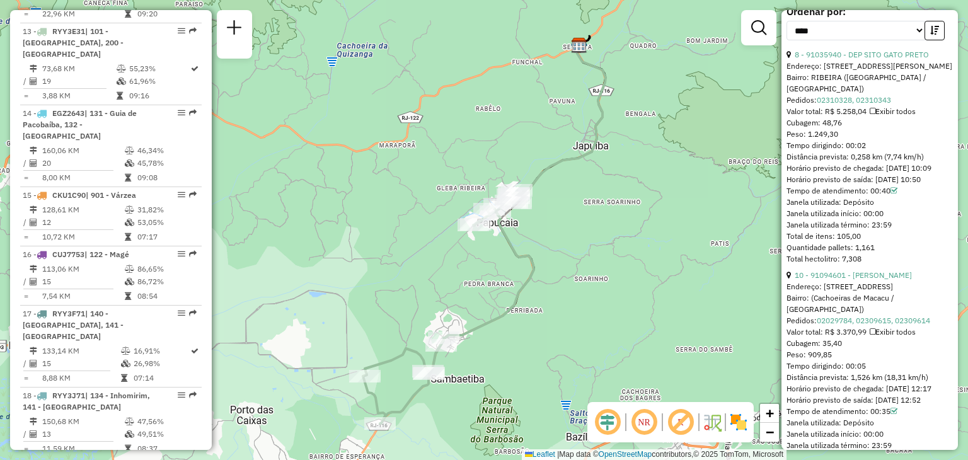
click at [408, 336] on div "Rota 13 - Placa RYY3E31 91034322 - RESTAURANTE DA [PERSON_NAME] de atendimento …" at bounding box center [484, 230] width 968 height 460
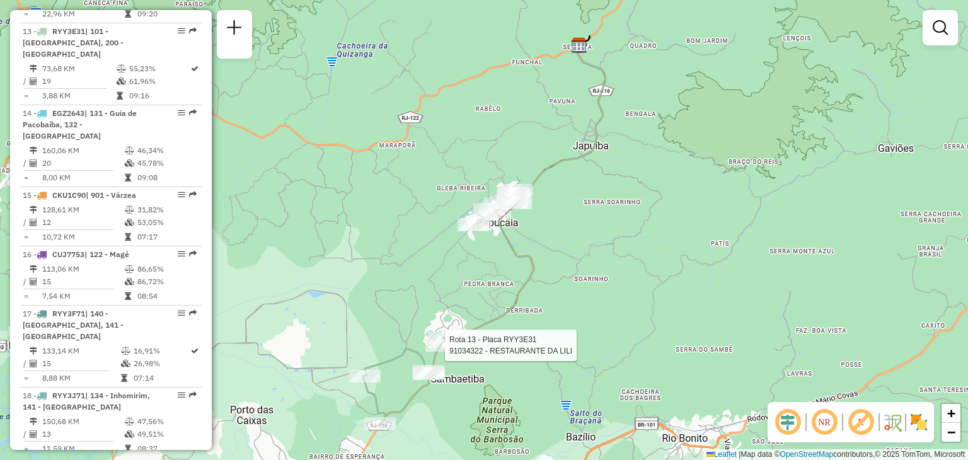
select select "*********"
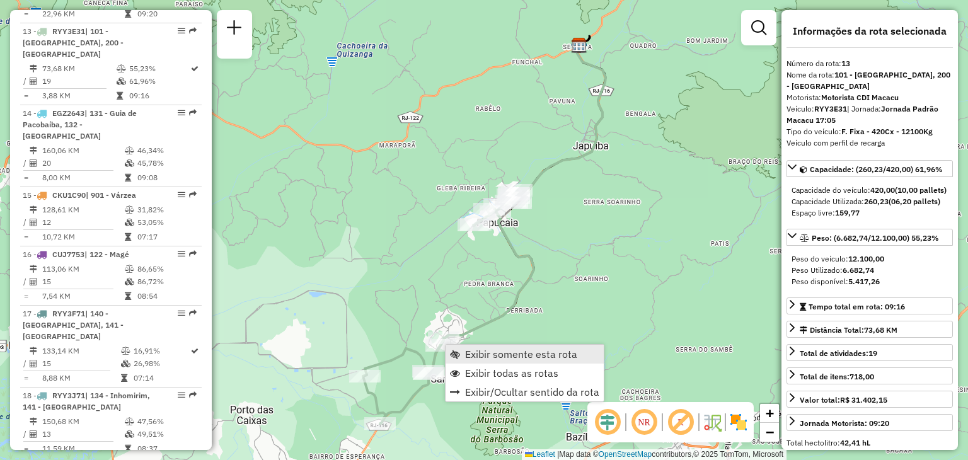
click at [476, 362] on link "Exibir somente esta rota" at bounding box center [524, 354] width 158 height 19
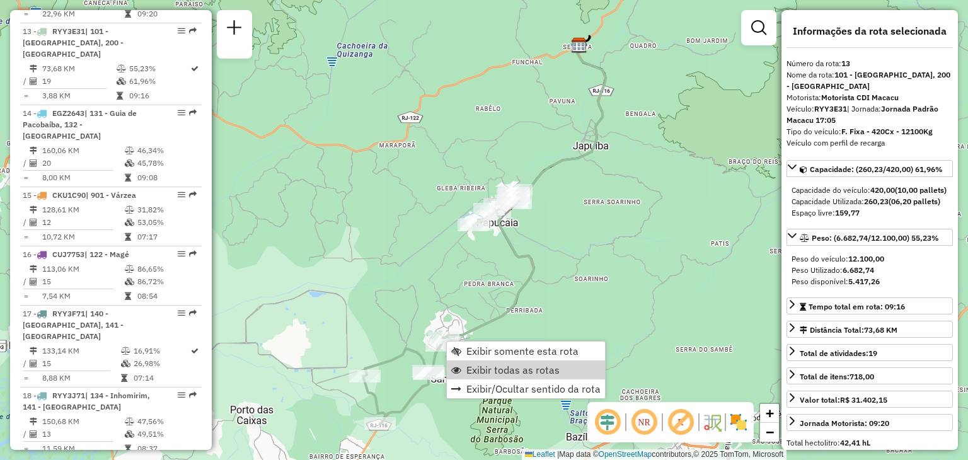
click at [468, 365] on span "Exibir todas as rotas" at bounding box center [512, 370] width 93 height 10
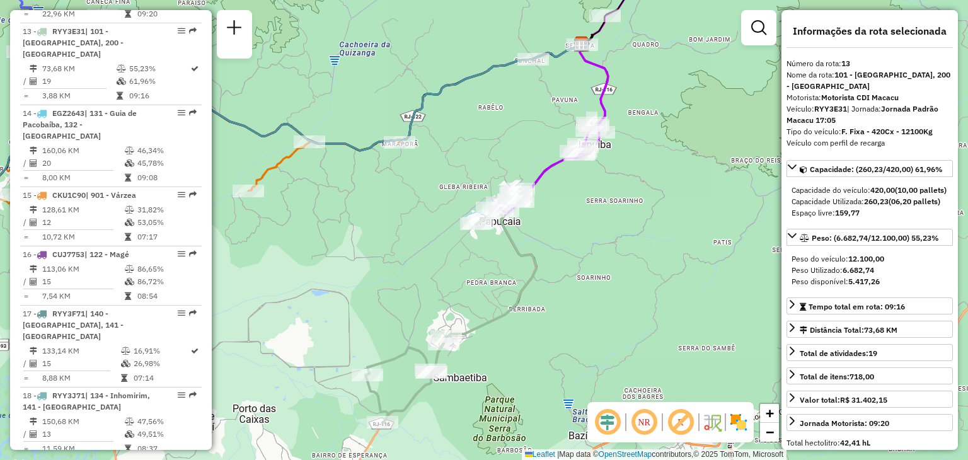
drag, startPoint x: 426, startPoint y: 431, endPoint x: 580, endPoint y: 343, distance: 177.2
click at [597, 344] on div "Janela de atendimento Grade de atendimento Capacidade Transportadoras Veículos …" at bounding box center [484, 230] width 968 height 460
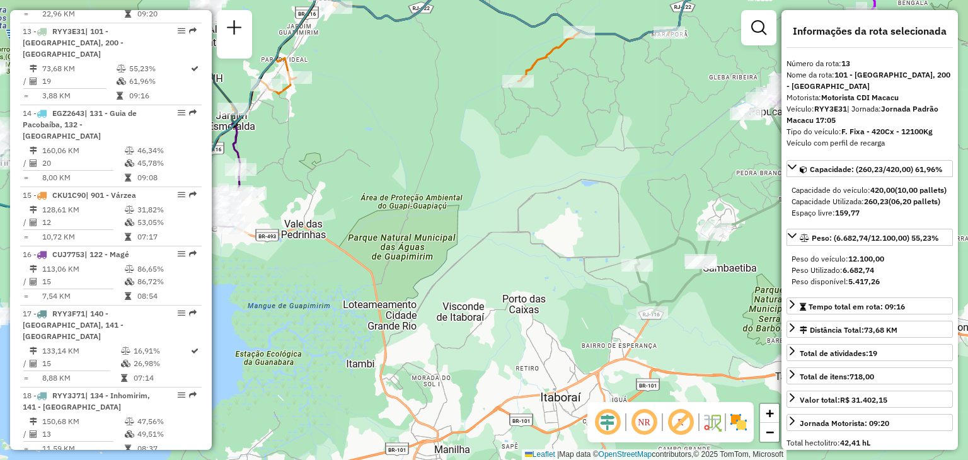
drag, startPoint x: 380, startPoint y: 288, endPoint x: 643, endPoint y: 246, distance: 266.0
click at [640, 247] on div "Janela de atendimento Grade de atendimento Capacidade Transportadoras Veículos …" at bounding box center [484, 230] width 968 height 460
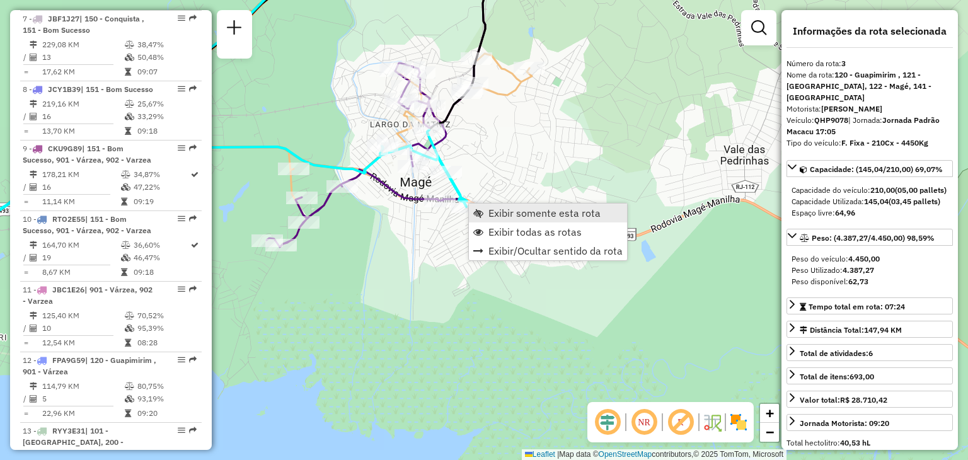
scroll to position [622, 0]
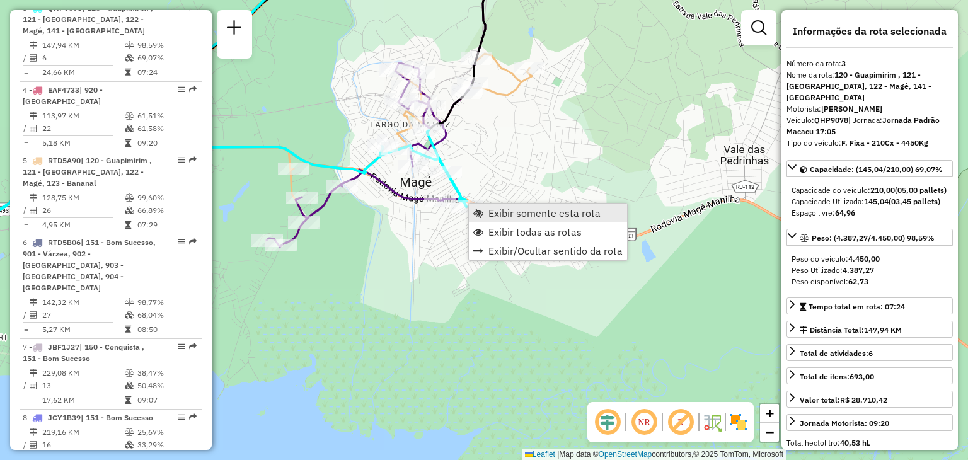
click at [482, 215] on span "Exibir somente esta rota" at bounding box center [478, 213] width 10 height 10
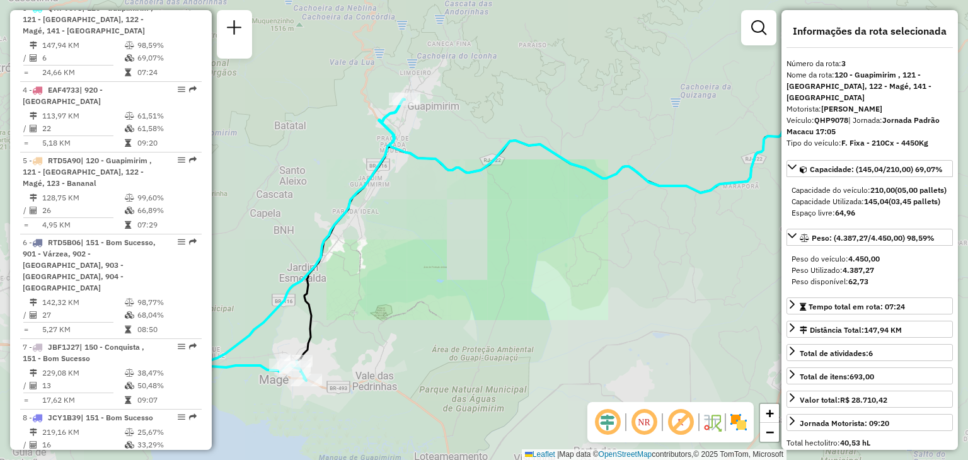
drag, startPoint x: 408, startPoint y: 206, endPoint x: 614, endPoint y: 129, distance: 220.1
click at [614, 129] on div "Janela de atendimento Grade de atendimento Capacidade Transportadoras Veículos …" at bounding box center [484, 230] width 968 height 460
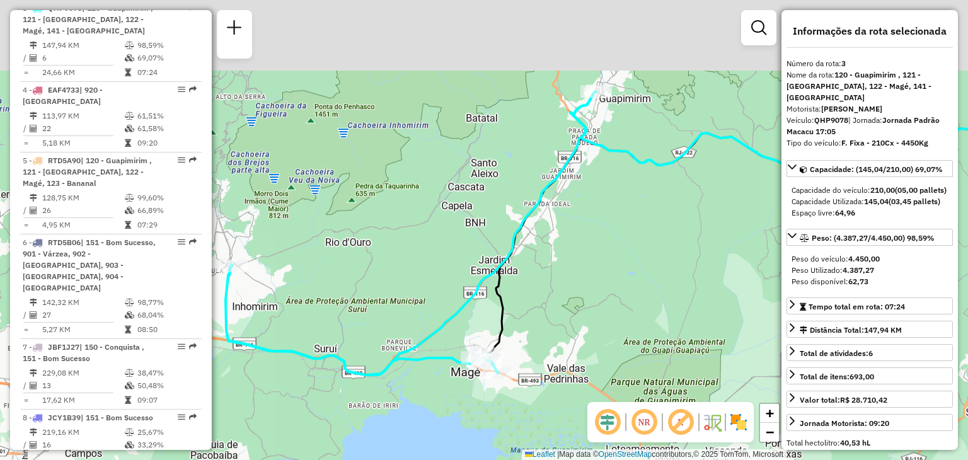
drag, startPoint x: 591, startPoint y: 105, endPoint x: 577, endPoint y: 157, distance: 53.5
click at [577, 157] on icon at bounding box center [411, 233] width 370 height 283
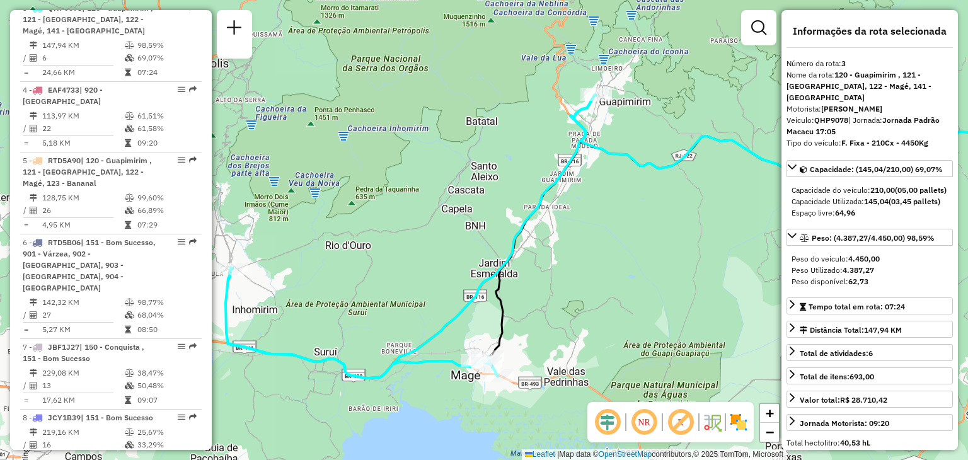
drag, startPoint x: 447, startPoint y: 235, endPoint x: 540, endPoint y: 192, distance: 102.6
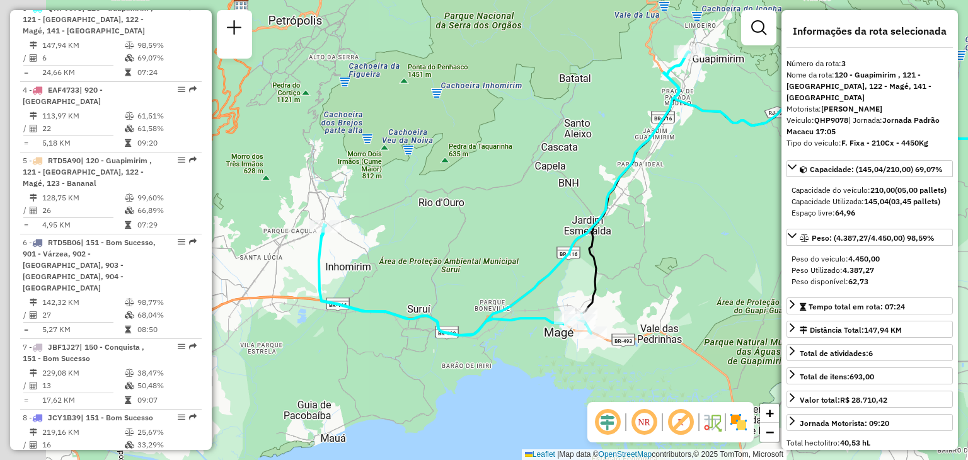
click at [540, 192] on div "Janela de atendimento Grade de atendimento Capacidade Transportadoras Veículos …" at bounding box center [484, 230] width 968 height 460
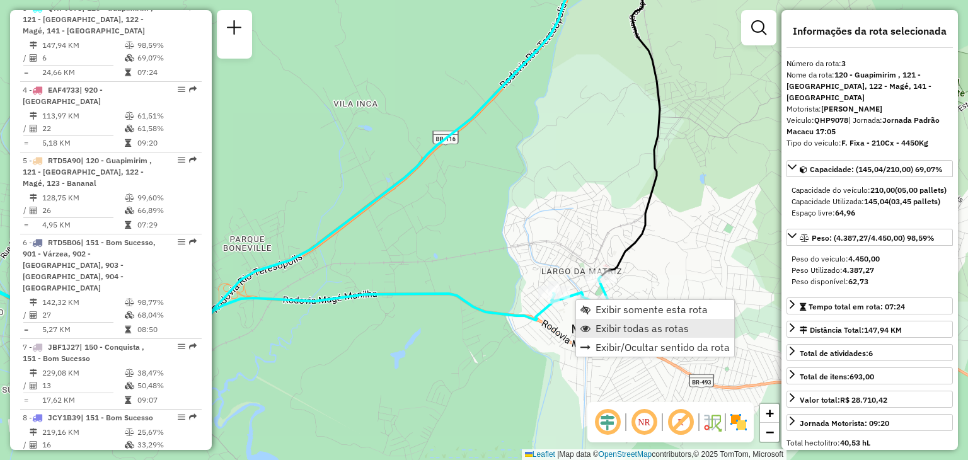
drag, startPoint x: 585, startPoint y: 299, endPoint x: 598, endPoint y: 321, distance: 26.3
click at [598, 323] on span "Exibir todas as rotas" at bounding box center [641, 328] width 93 height 10
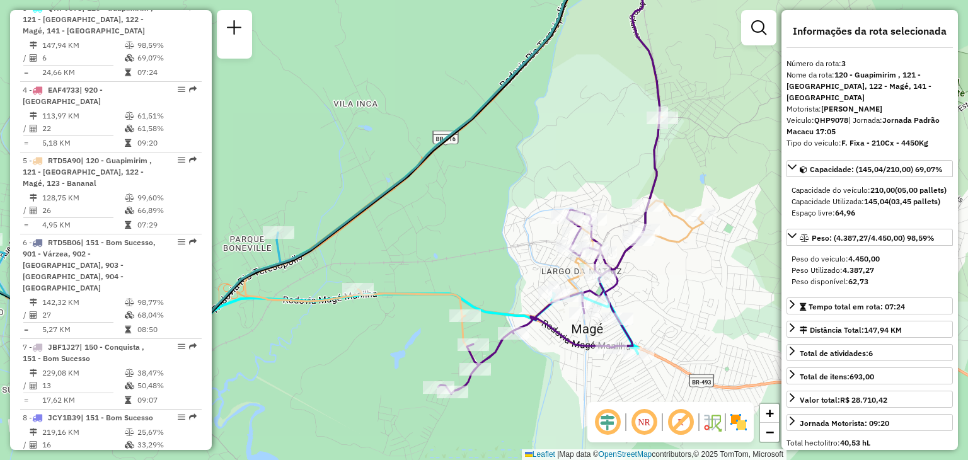
click at [598, 325] on span "Exibir todas as rotas" at bounding box center [641, 328] width 93 height 10
